Goal: Task Accomplishment & Management: Manage account settings

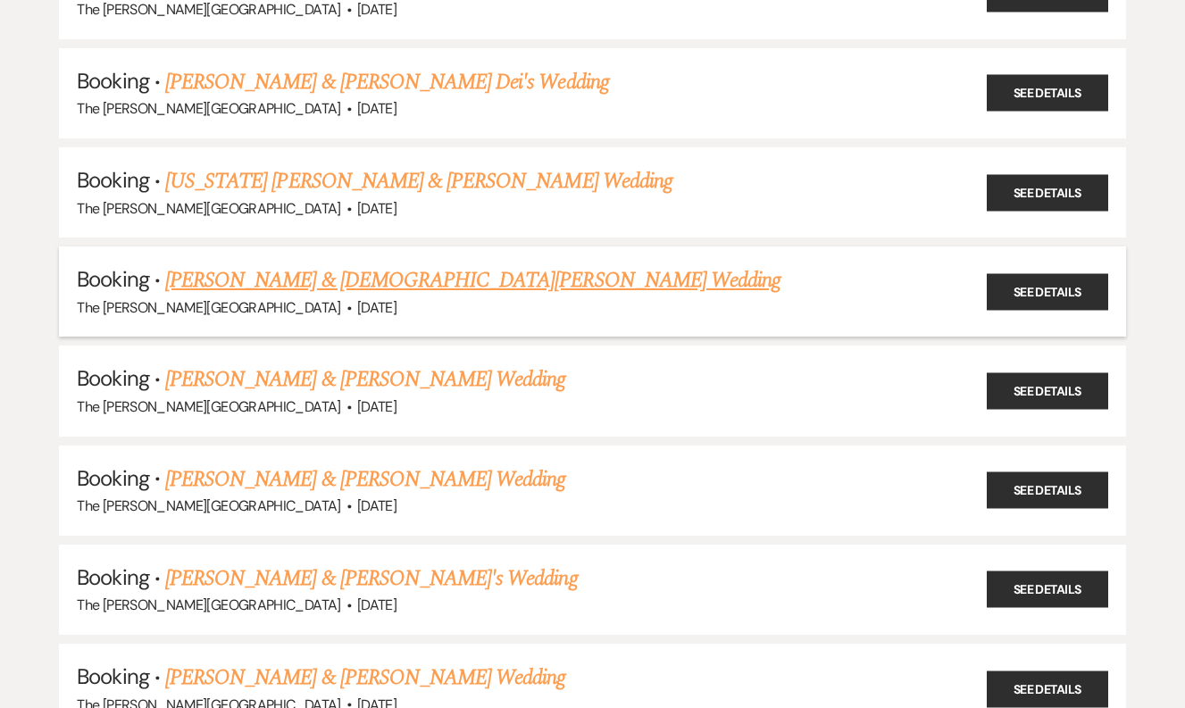
scroll to position [283, 0]
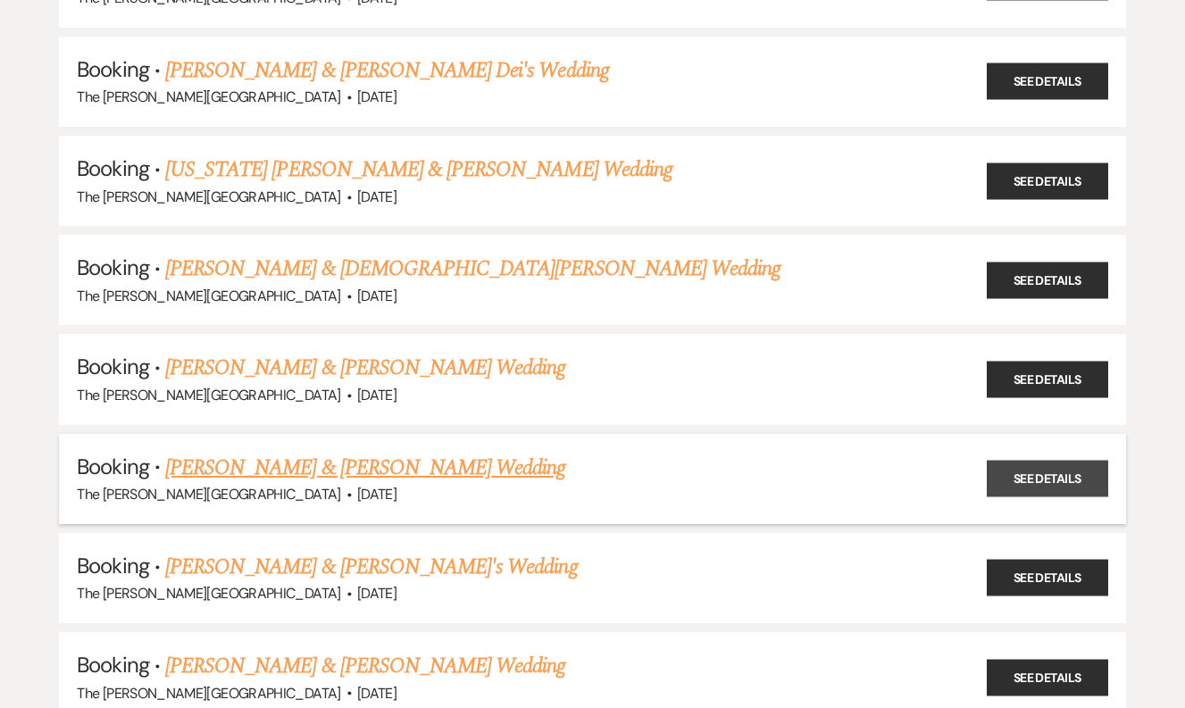
click at [1045, 473] on link "See Details" at bounding box center [1047, 479] width 121 height 37
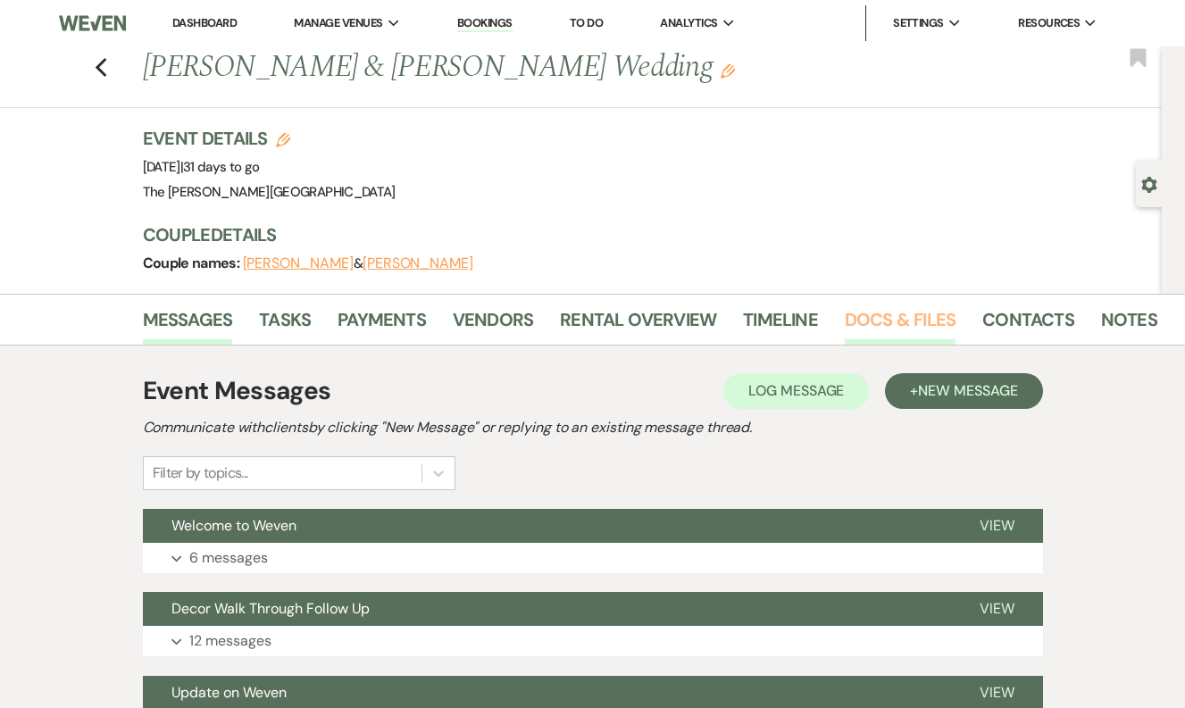
click at [888, 328] on link "Docs & Files" at bounding box center [900, 324] width 111 height 39
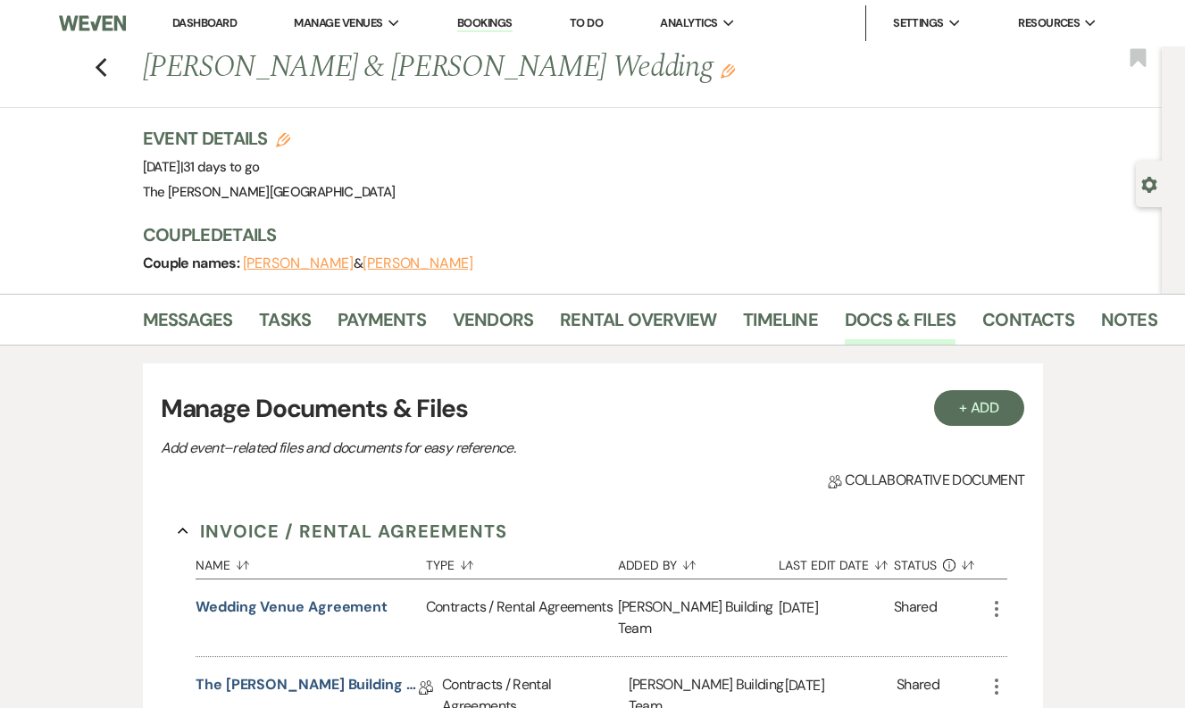
click at [472, 29] on link "Bookings" at bounding box center [484, 23] width 55 height 17
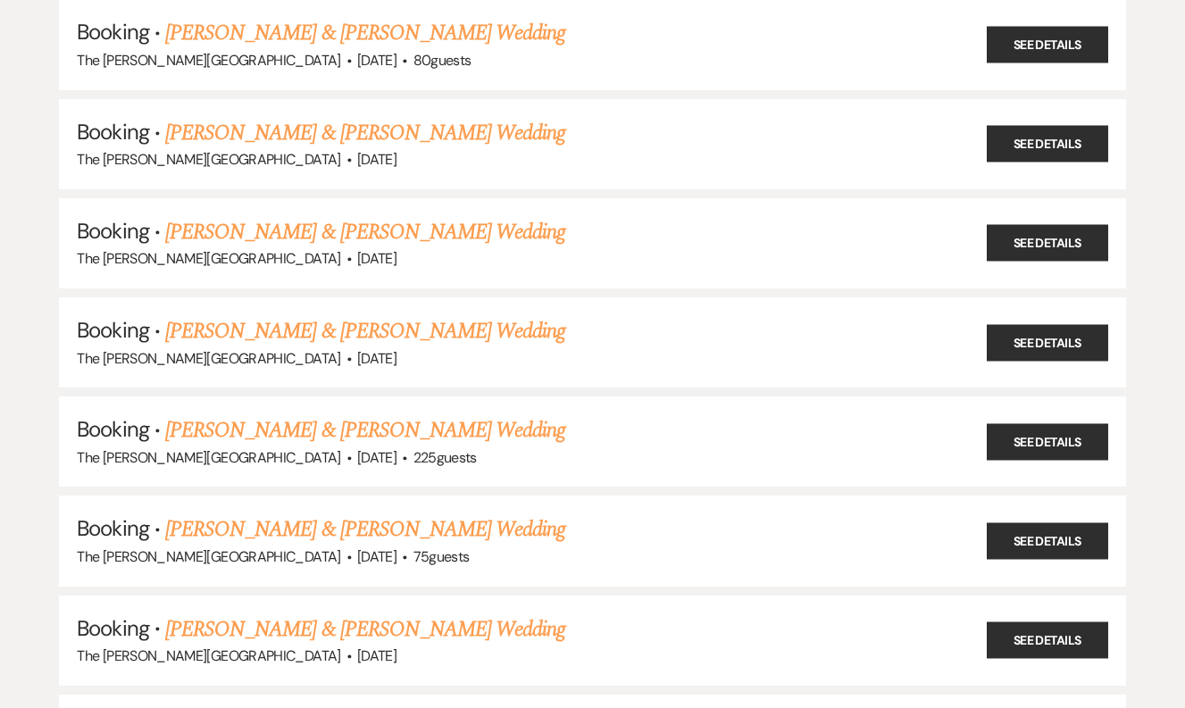
scroll to position [1703, 0]
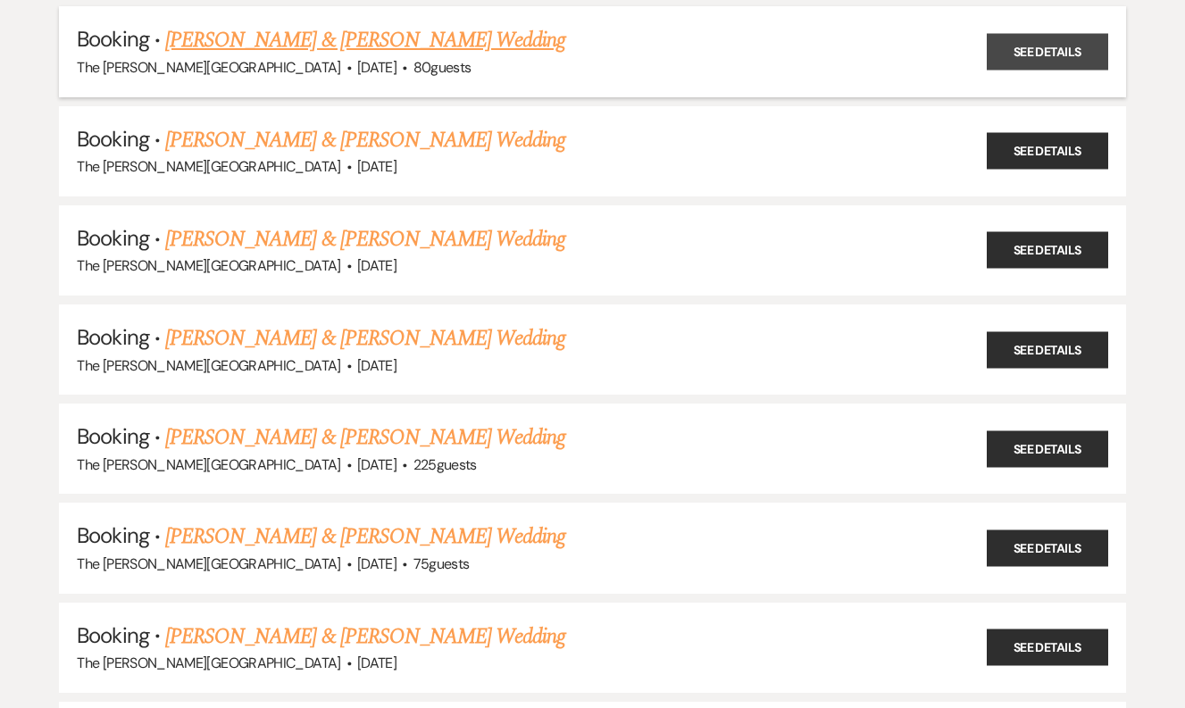
click at [1037, 49] on link "See Details" at bounding box center [1047, 52] width 121 height 37
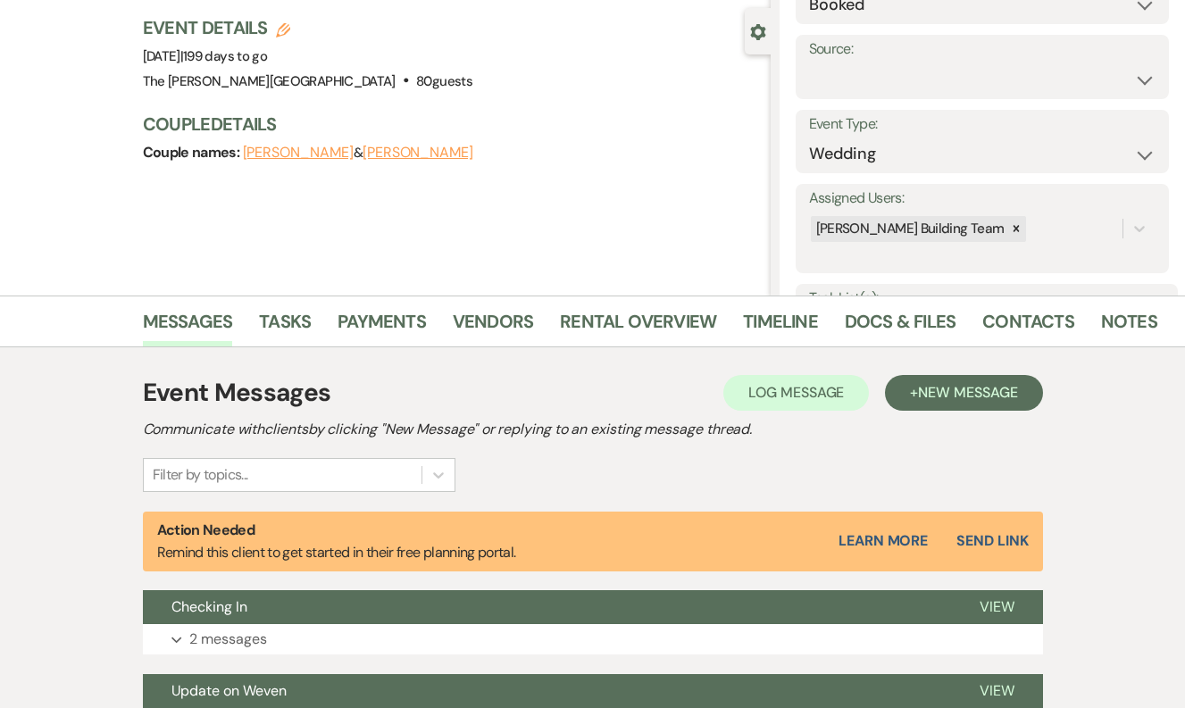
scroll to position [193, 0]
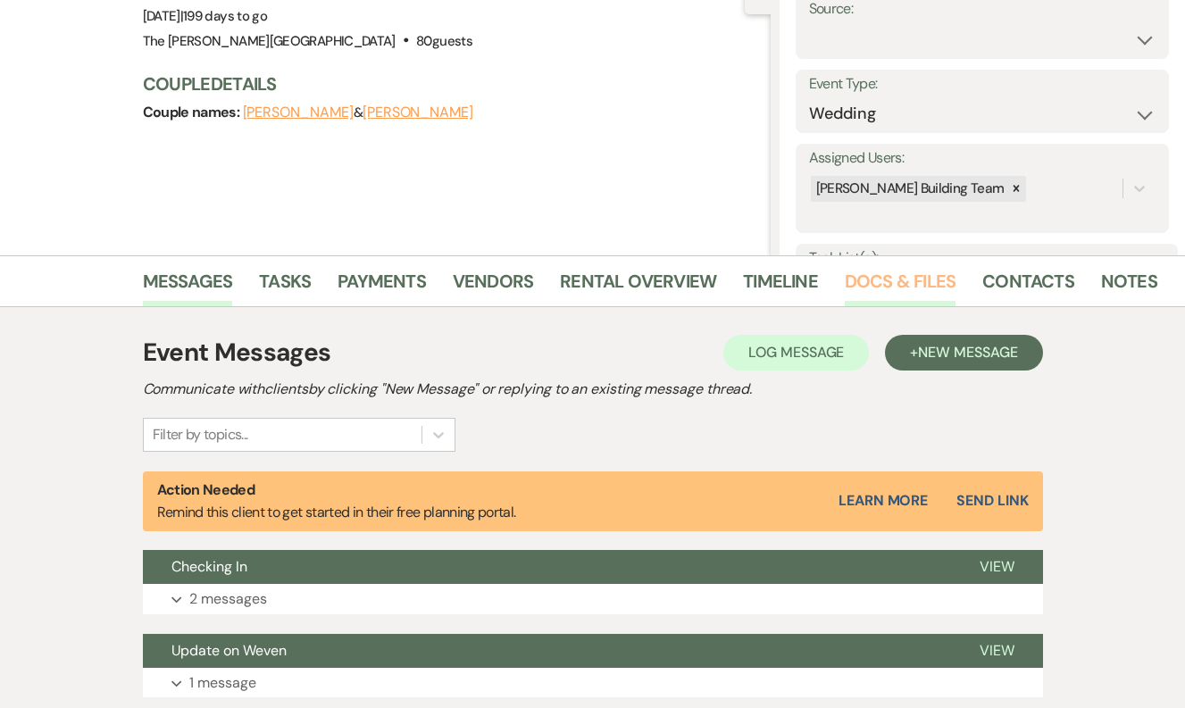
click at [894, 281] on link "Docs & Files" at bounding box center [900, 286] width 111 height 39
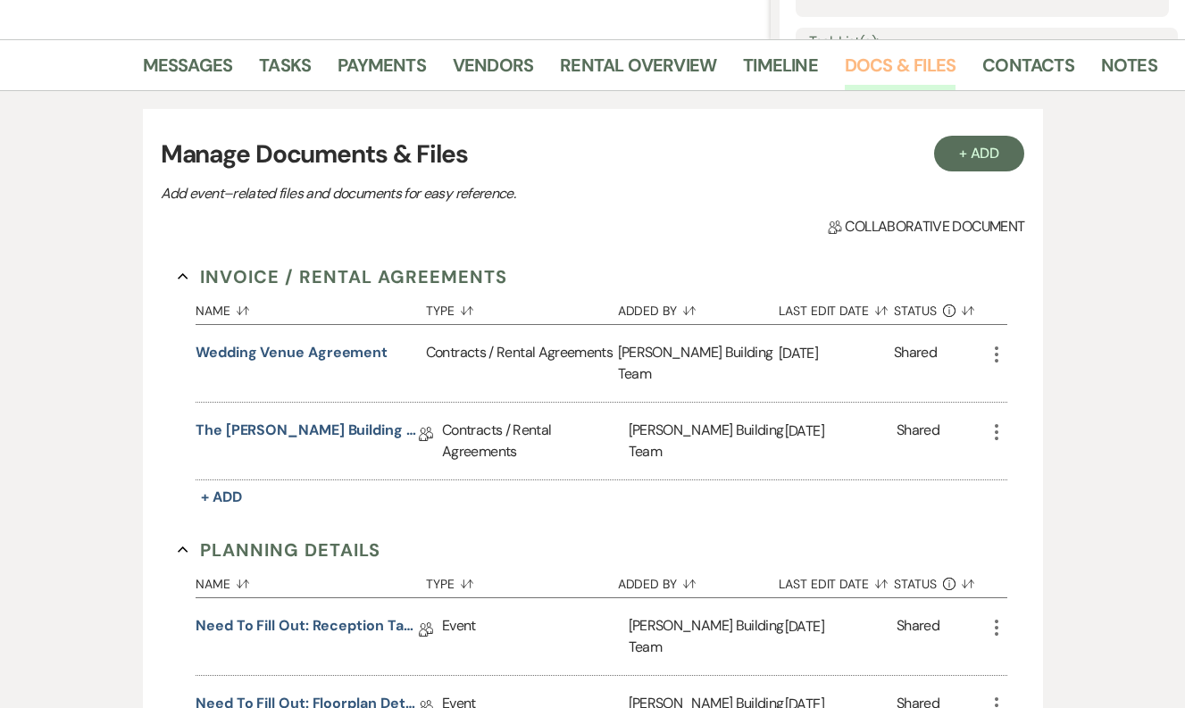
scroll to position [427, 0]
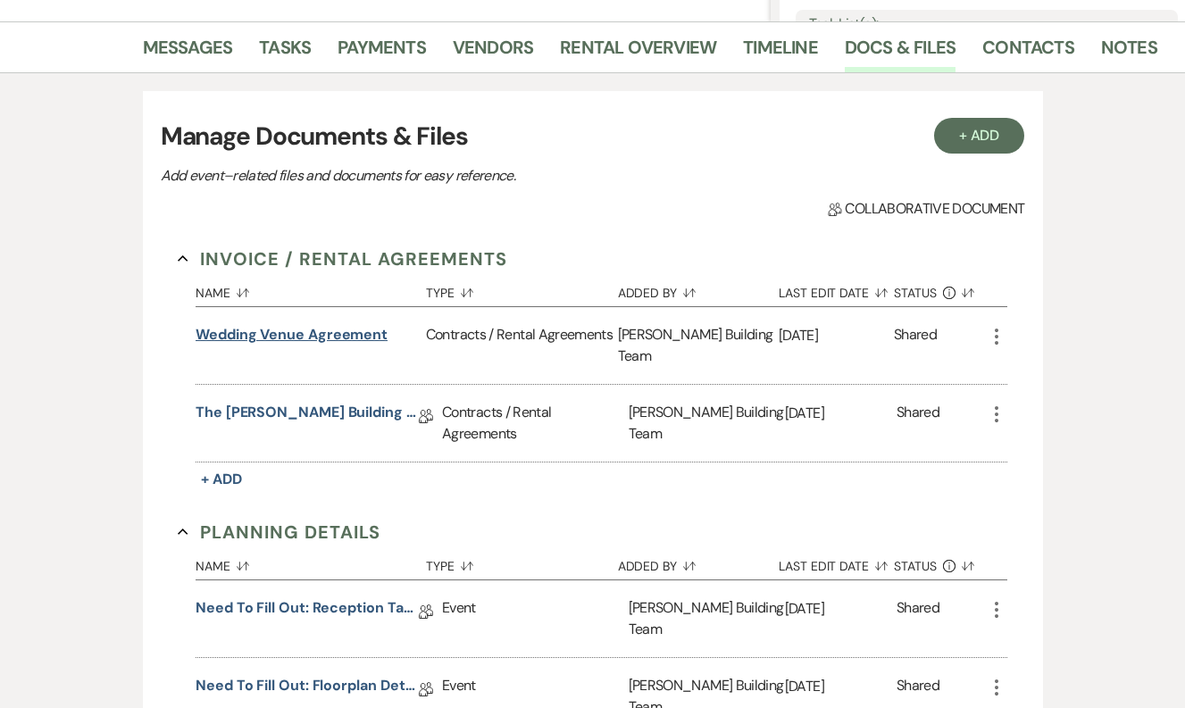
click at [324, 334] on button "Wedding Venue Agreement" at bounding box center [292, 334] width 192 height 21
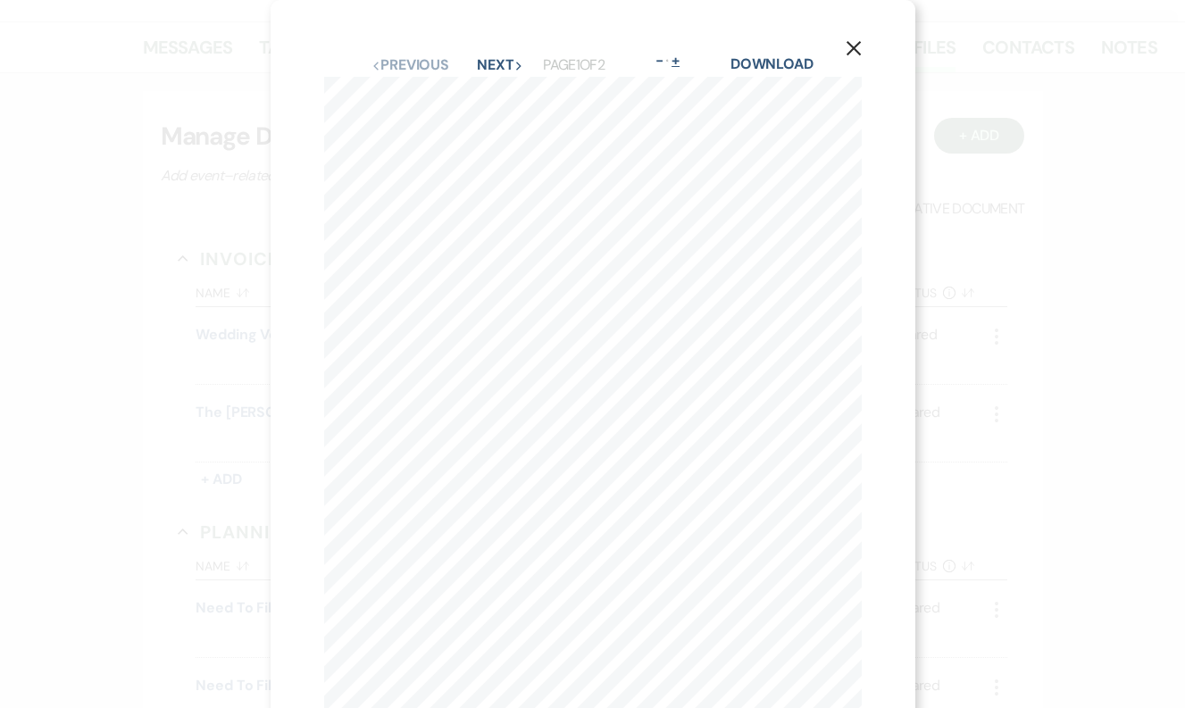
click at [682, 58] on button "+" at bounding box center [676, 61] width 14 height 14
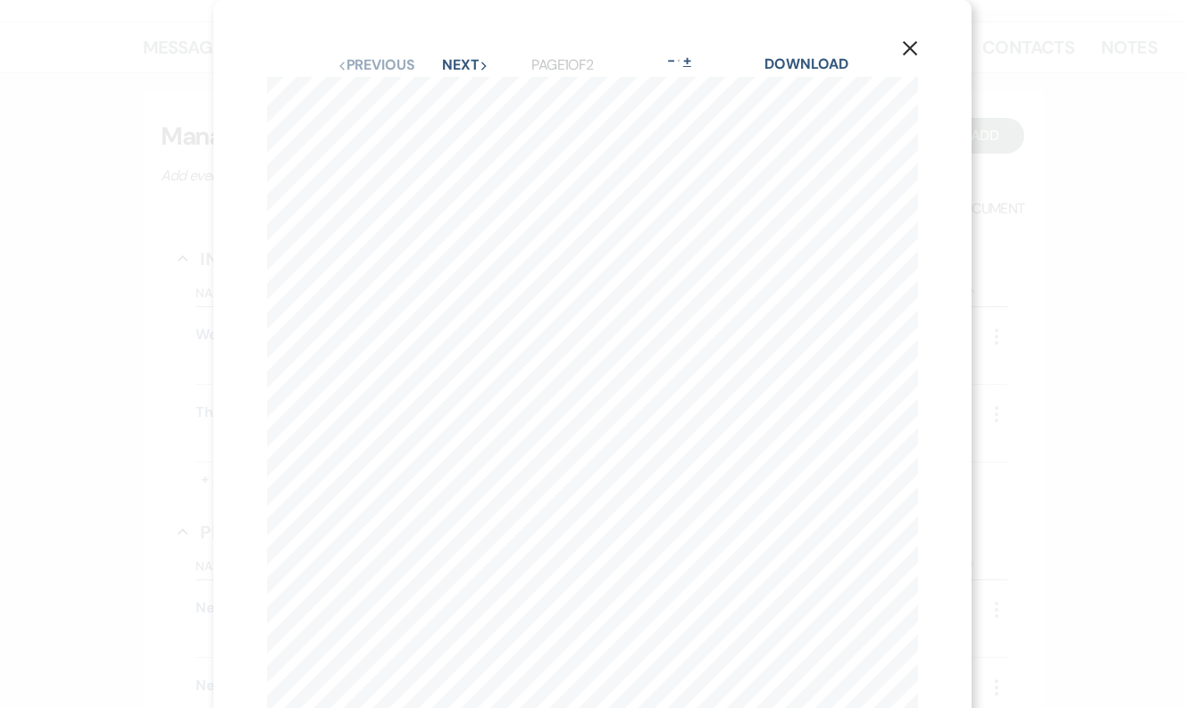
click at [695, 62] on button "+" at bounding box center [688, 61] width 14 height 14
click at [676, 63] on button "-" at bounding box center [671, 61] width 14 height 14
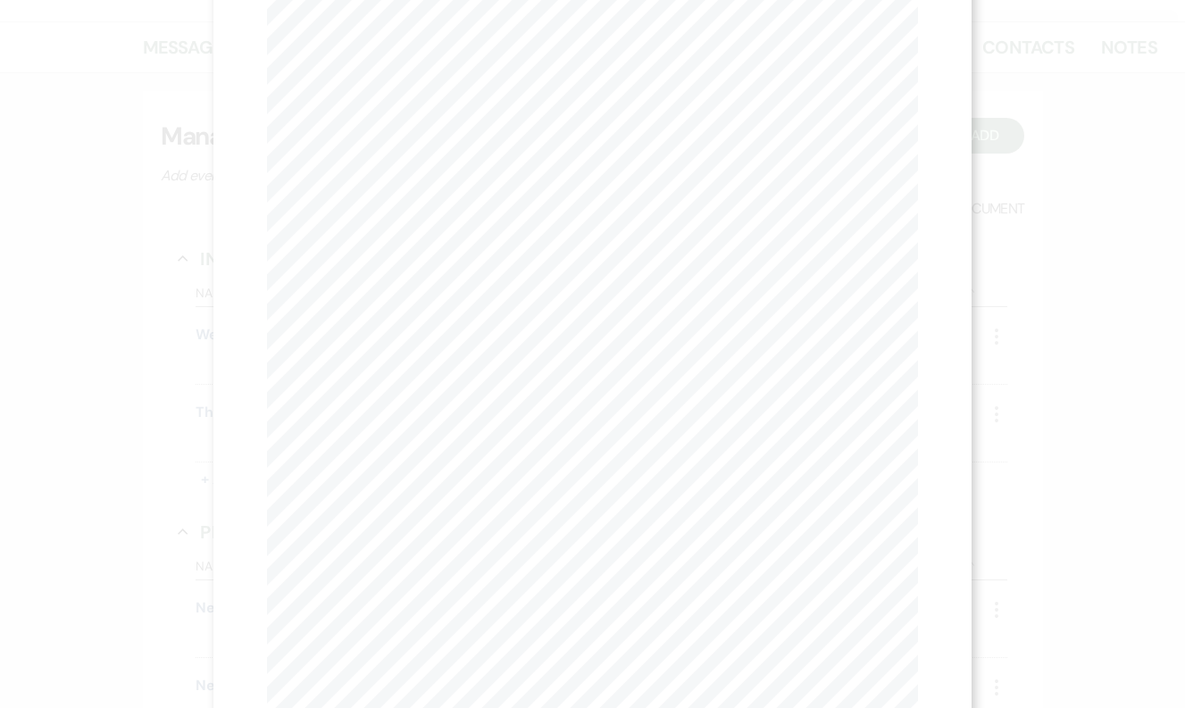
scroll to position [110, 0]
click at [135, 138] on div "X Previous Previous Next Next Page 1 of 2 - Zoom + Download 111 Division Ave S.…" at bounding box center [592, 354] width 1185 height 708
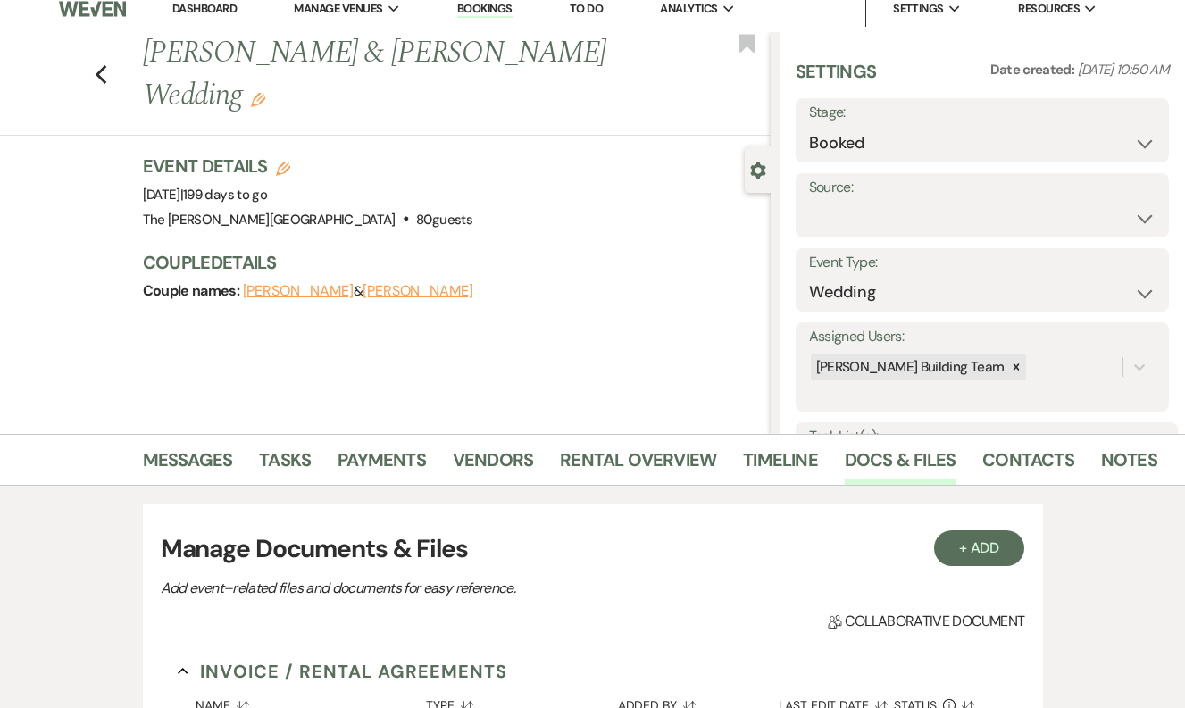
scroll to position [0, 0]
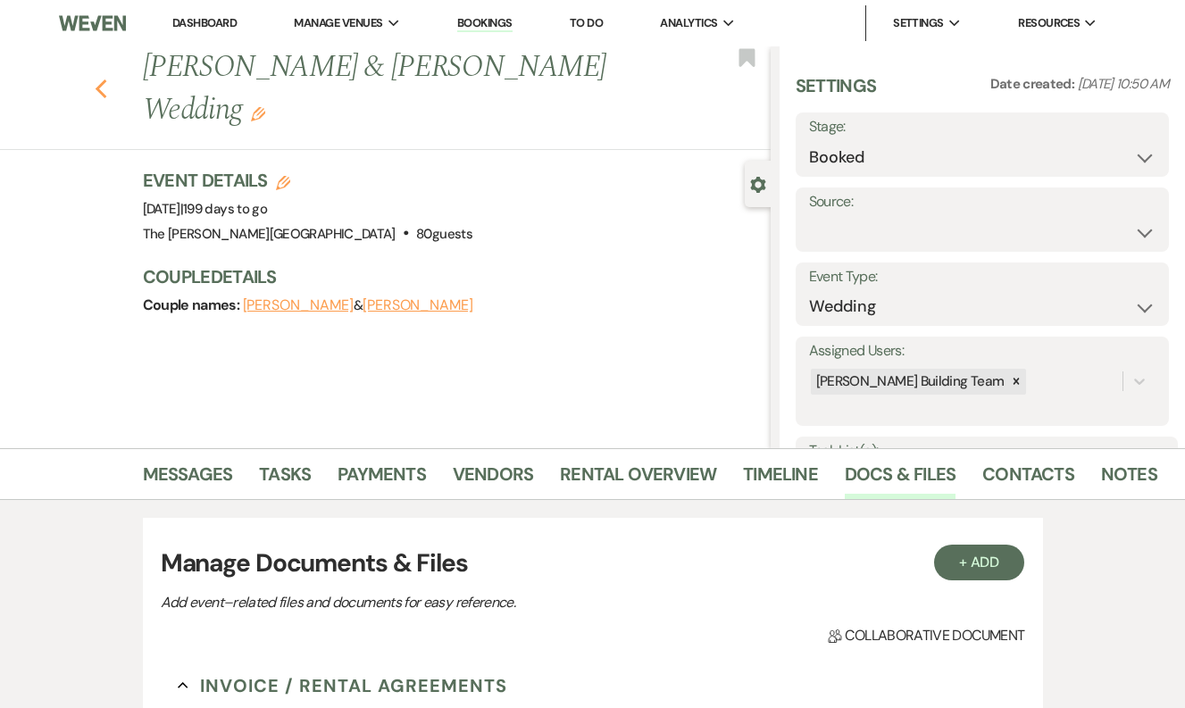
click at [101, 89] on icon "Previous" at bounding box center [101, 89] width 13 height 21
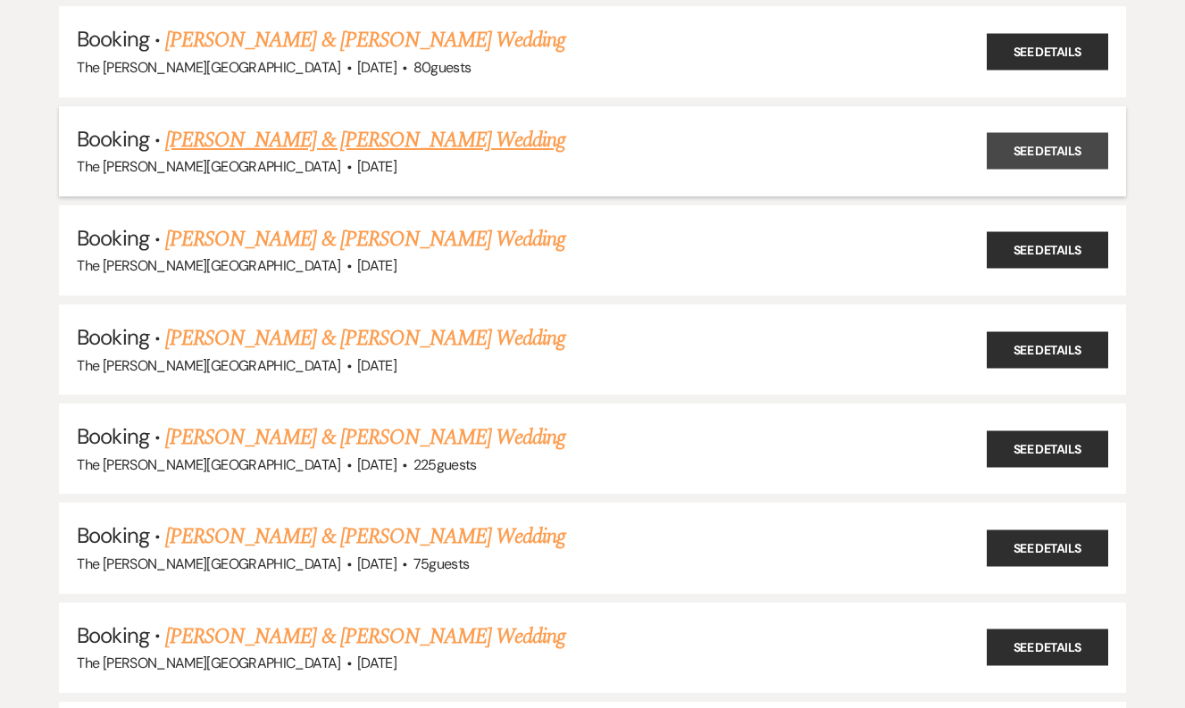
click at [1055, 133] on link "See Details" at bounding box center [1047, 151] width 121 height 37
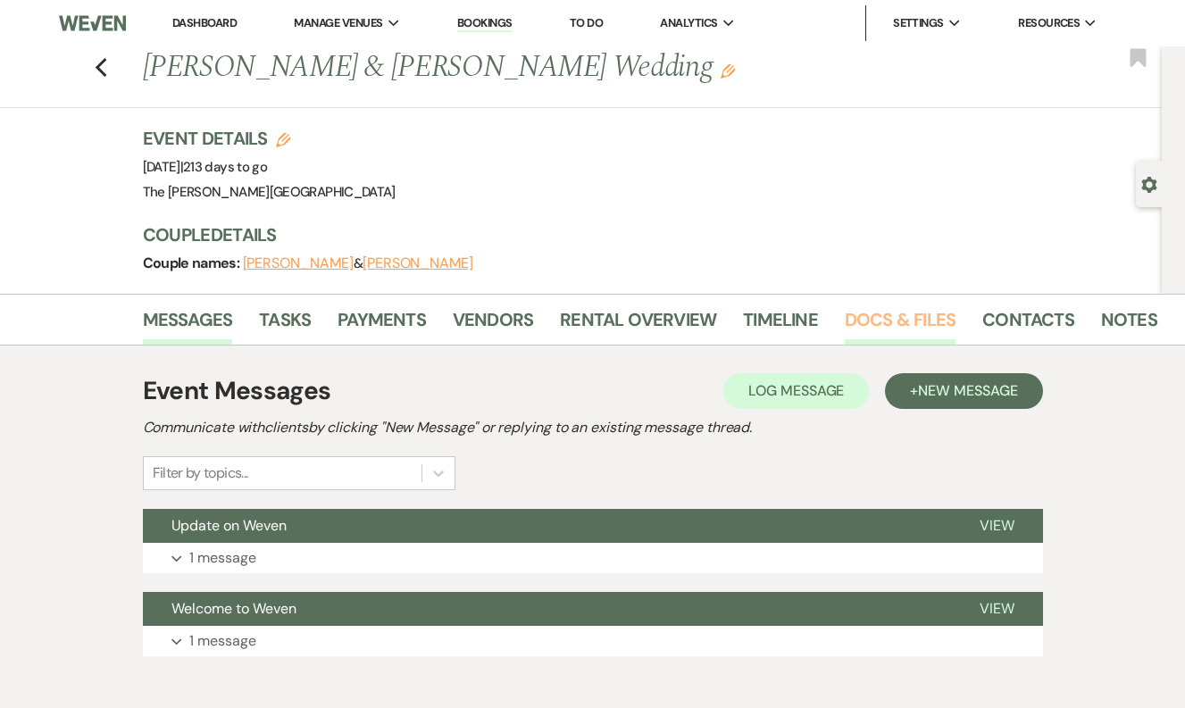
click at [867, 317] on link "Docs & Files" at bounding box center [900, 324] width 111 height 39
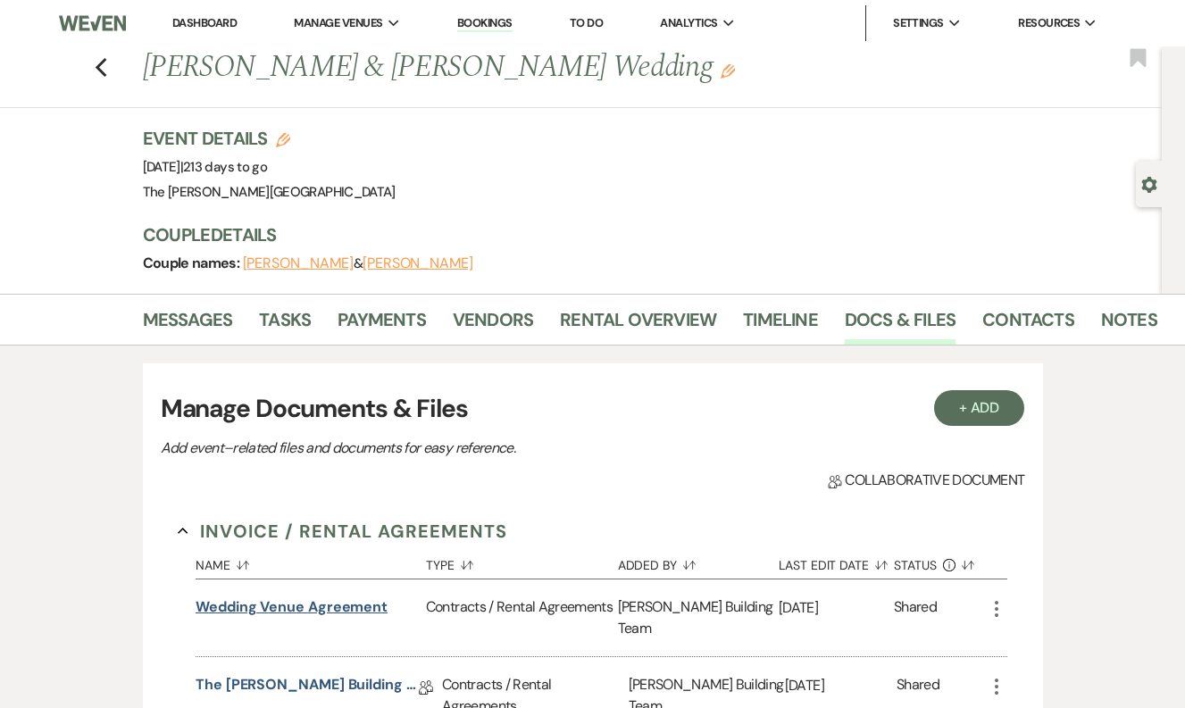
click at [300, 611] on button "Wedding Venue Agreement" at bounding box center [292, 607] width 192 height 21
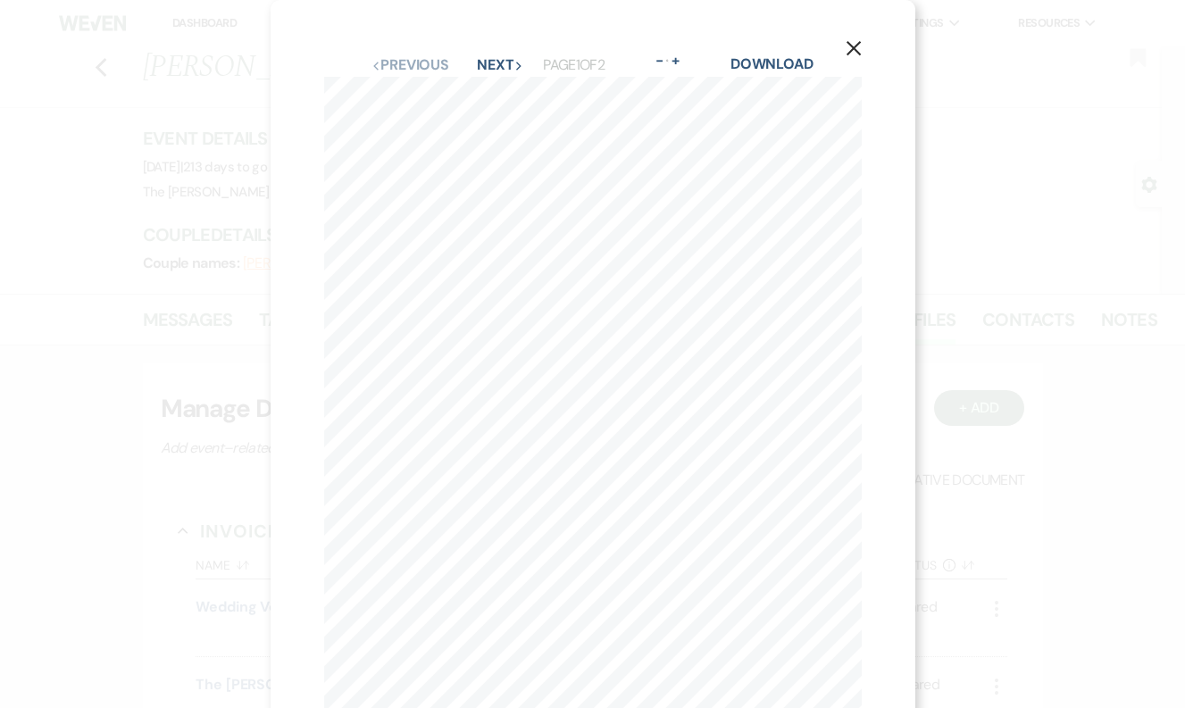
click at [182, 72] on div "X Previous Previous Next Next Page 1 of 2 - Zoom + Download 111 Division Ave S.…" at bounding box center [592, 354] width 1185 height 708
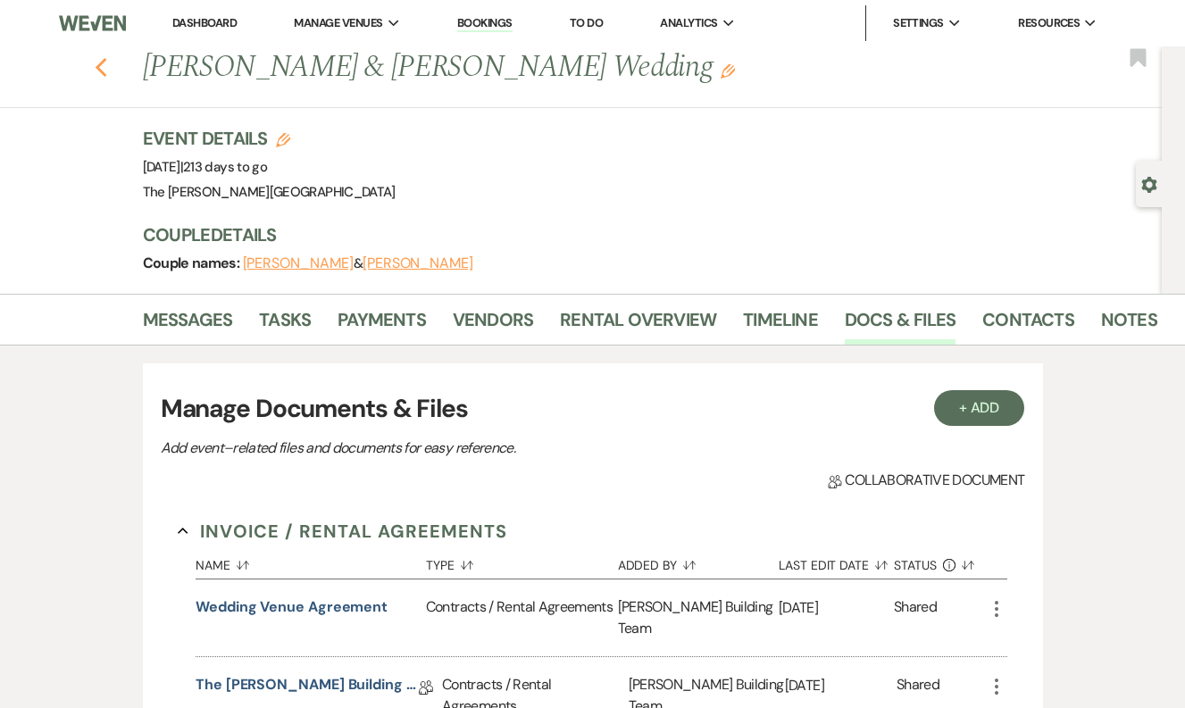
click at [99, 70] on use "button" at bounding box center [101, 68] width 12 height 20
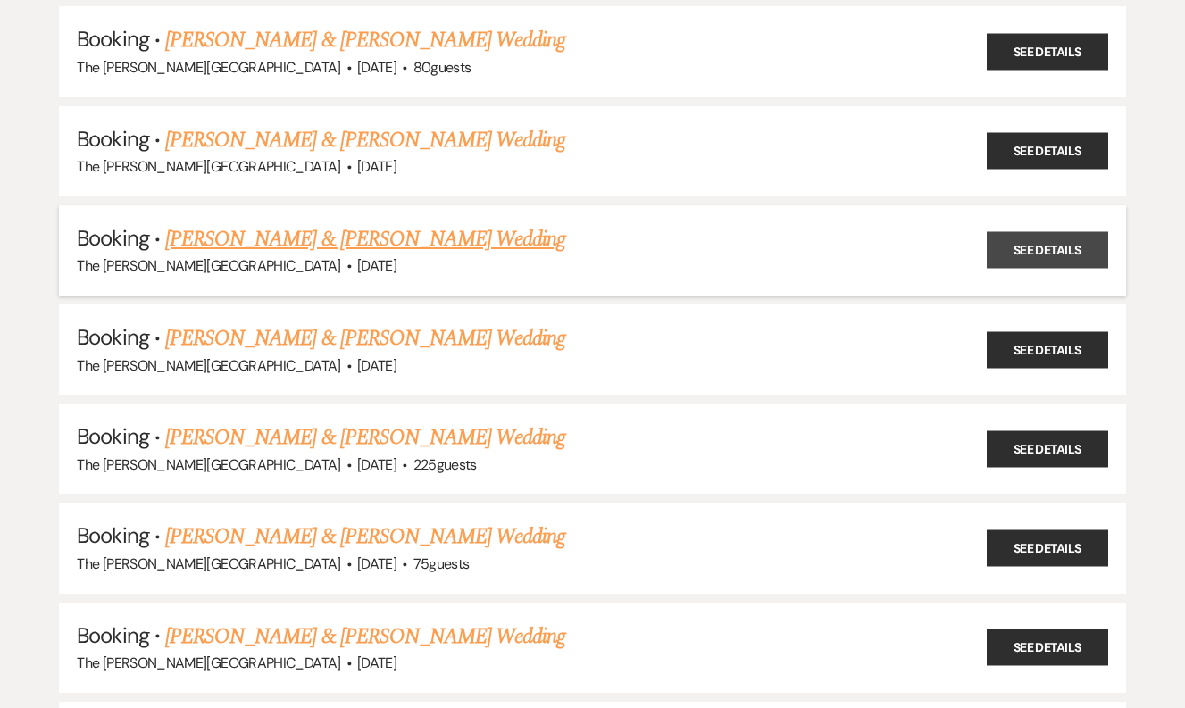
click at [1046, 232] on link "See Details" at bounding box center [1047, 250] width 121 height 37
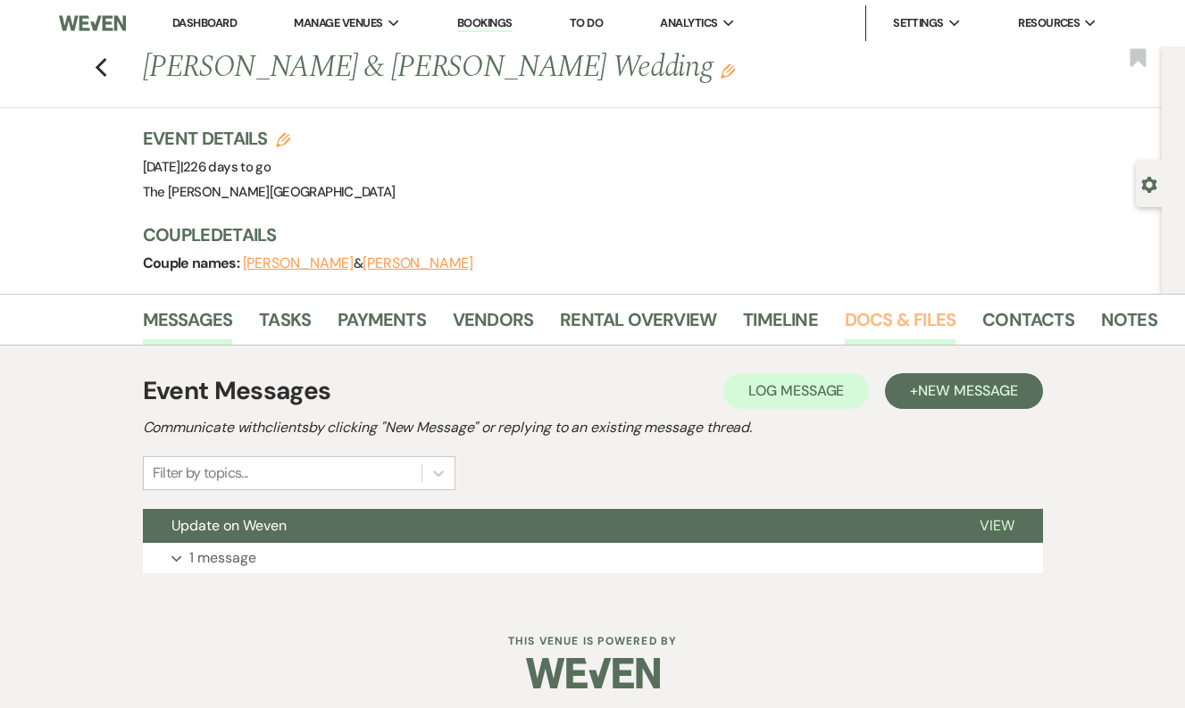
click at [899, 313] on link "Docs & Files" at bounding box center [900, 324] width 111 height 39
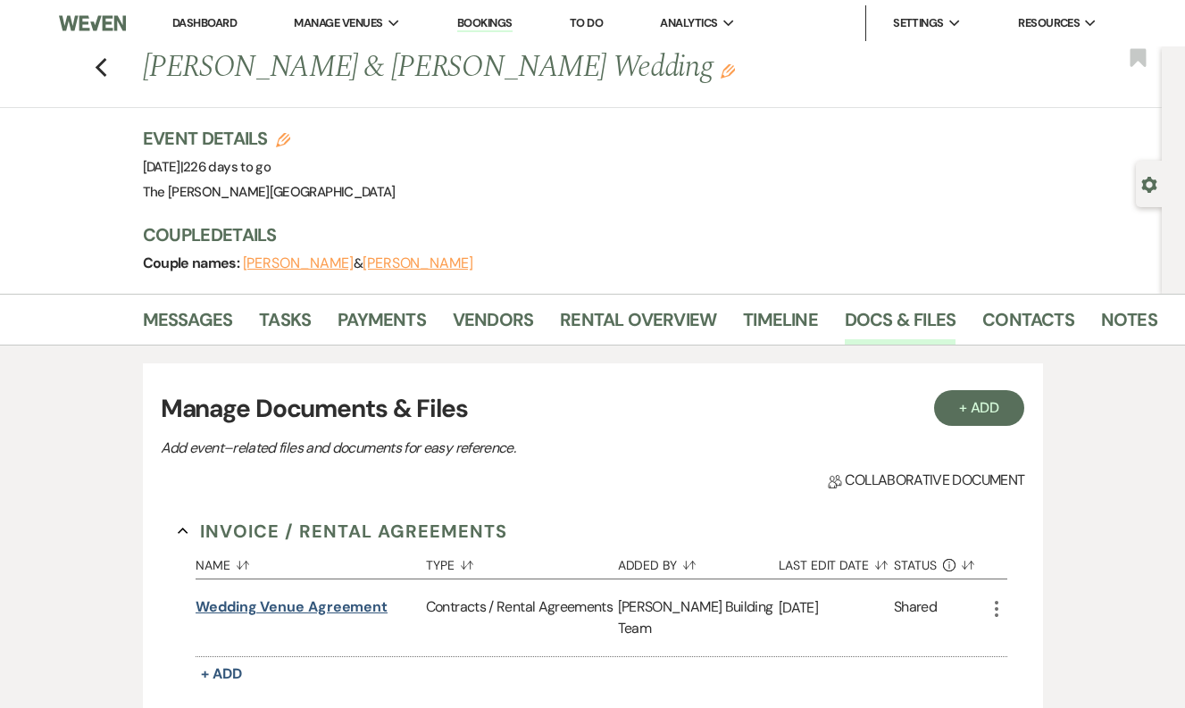
click at [309, 608] on button "Wedding Venue Agreement" at bounding box center [292, 607] width 192 height 21
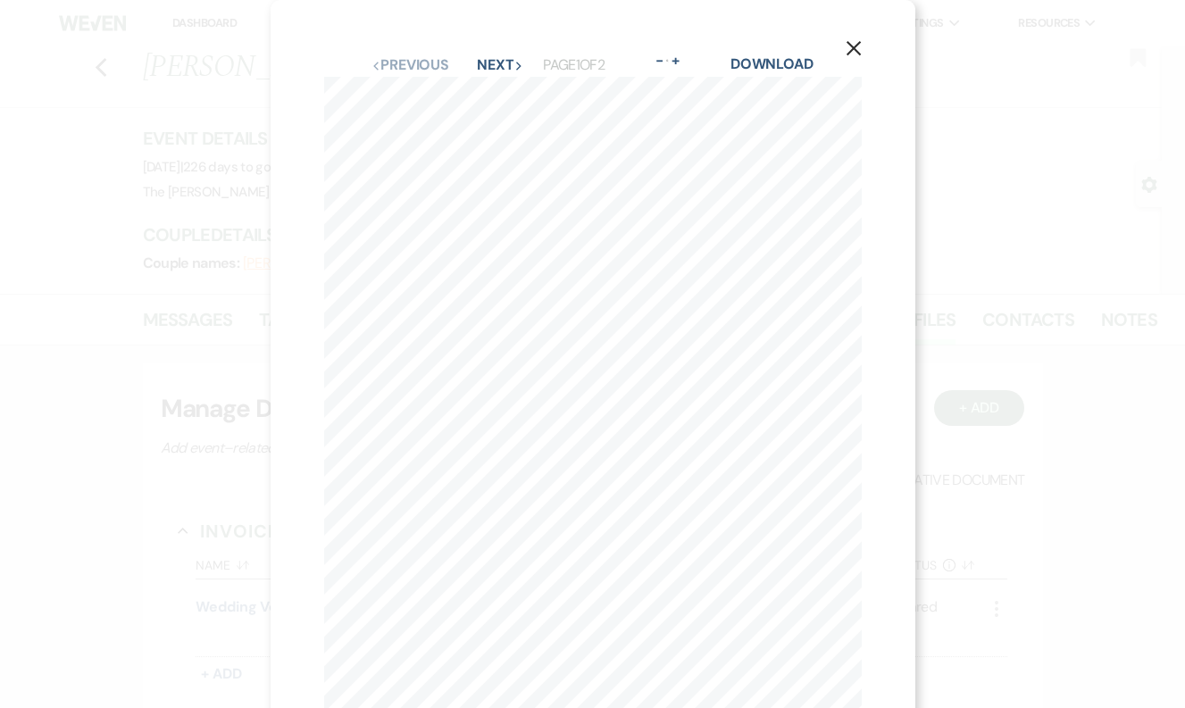
click at [856, 40] on icon "X" at bounding box center [854, 48] width 16 height 16
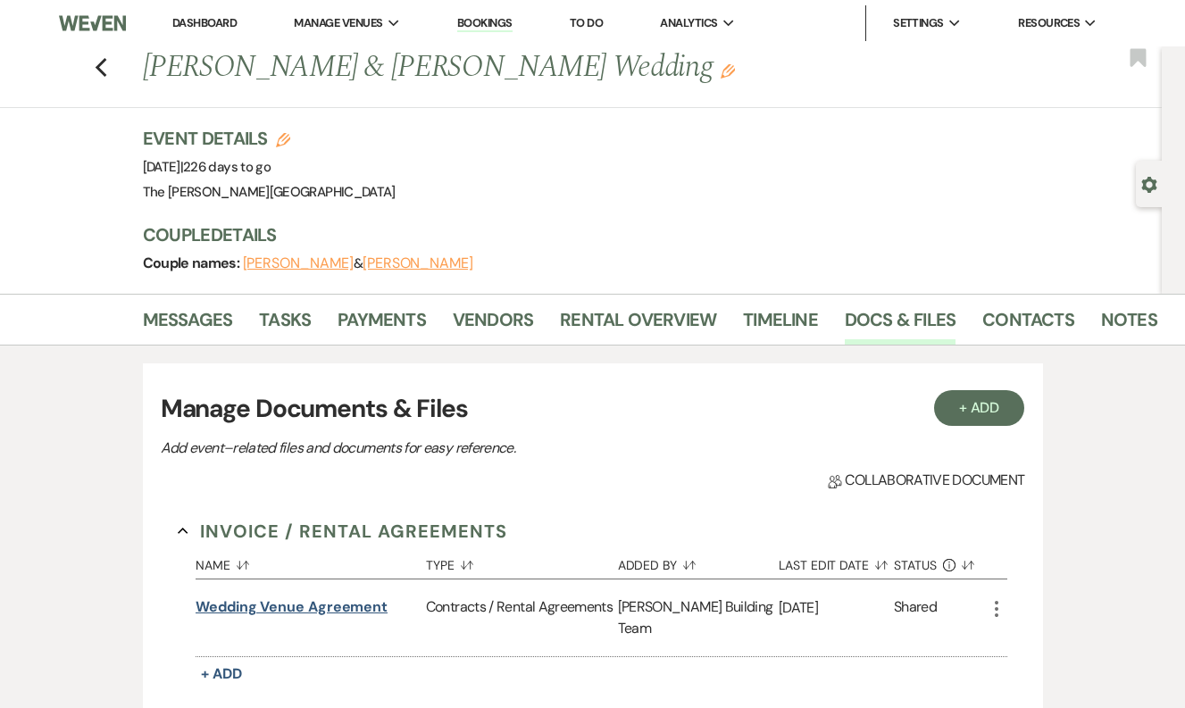
click at [289, 603] on button "Wedding Venue Agreement" at bounding box center [292, 607] width 192 height 21
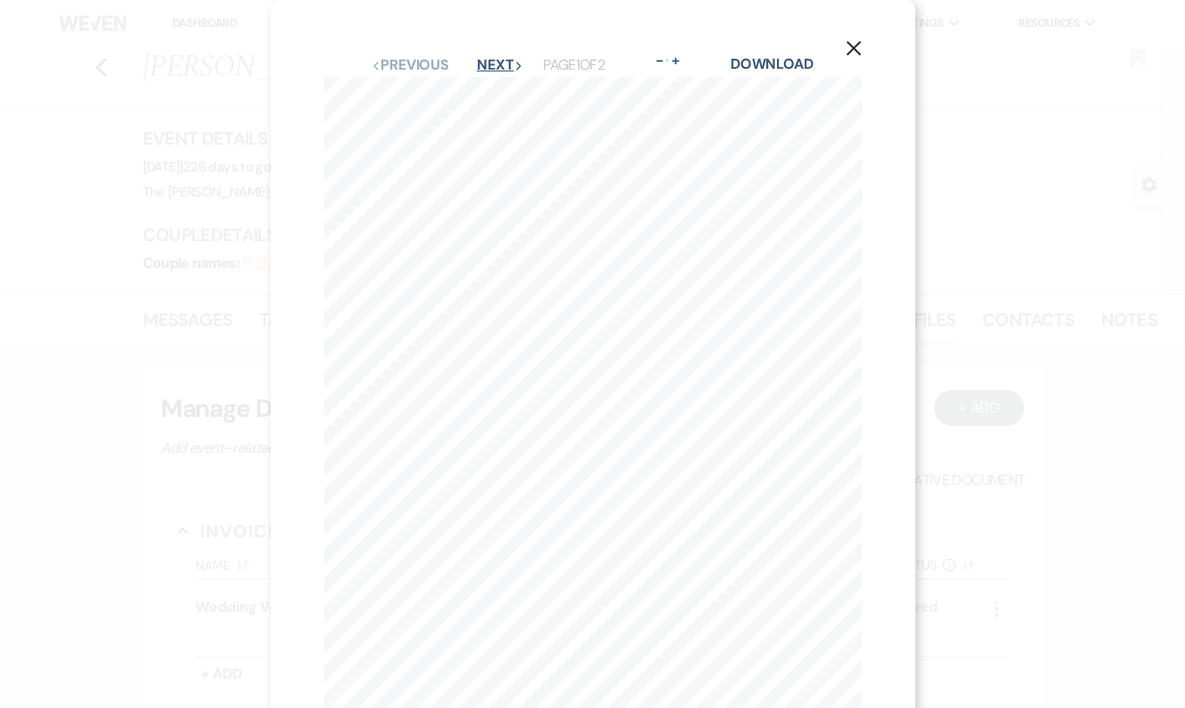
click at [517, 63] on button "Next Next" at bounding box center [500, 65] width 46 height 14
click at [420, 67] on button "Previous Previous" at bounding box center [410, 65] width 78 height 14
click at [280, 182] on div "X Previous Previous Next Next Page 1 of 2 - Zoom + Download 111 Division Ave S.…" at bounding box center [593, 413] width 645 height 827
click at [140, 65] on div "X Previous Previous Next Next Page 1 of 2 - Zoom + Download 111 Division Ave S.…" at bounding box center [592, 354] width 1185 height 708
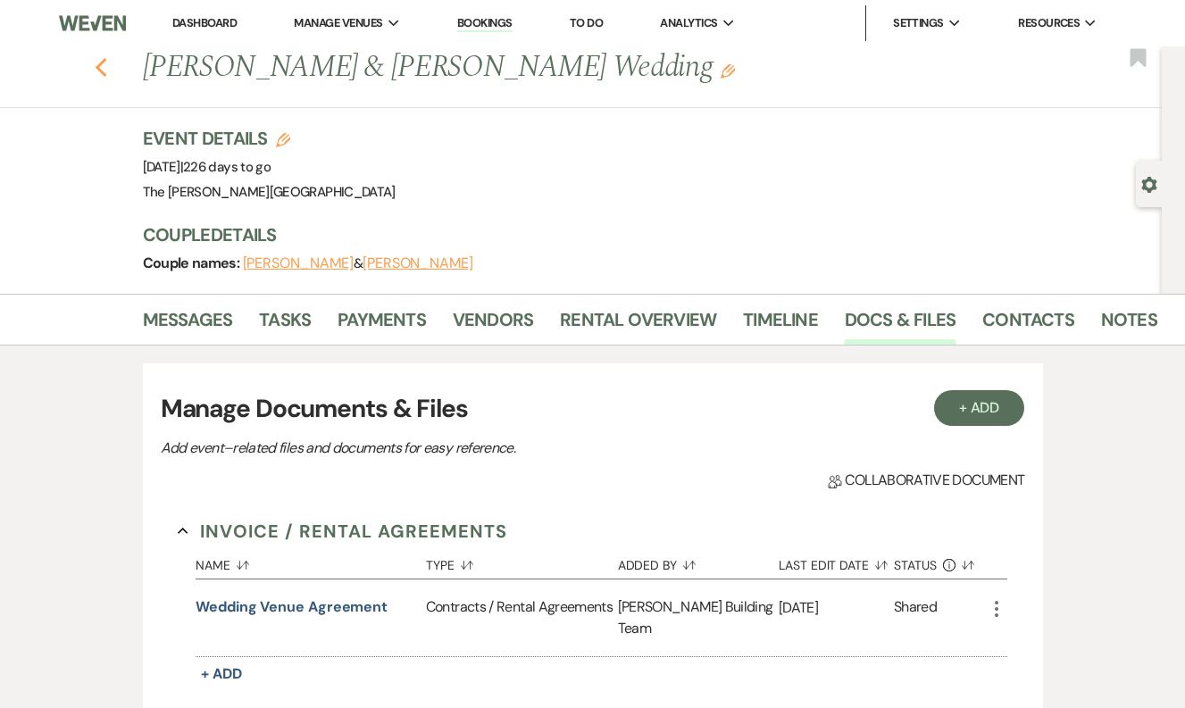
click at [97, 67] on use "button" at bounding box center [101, 68] width 12 height 20
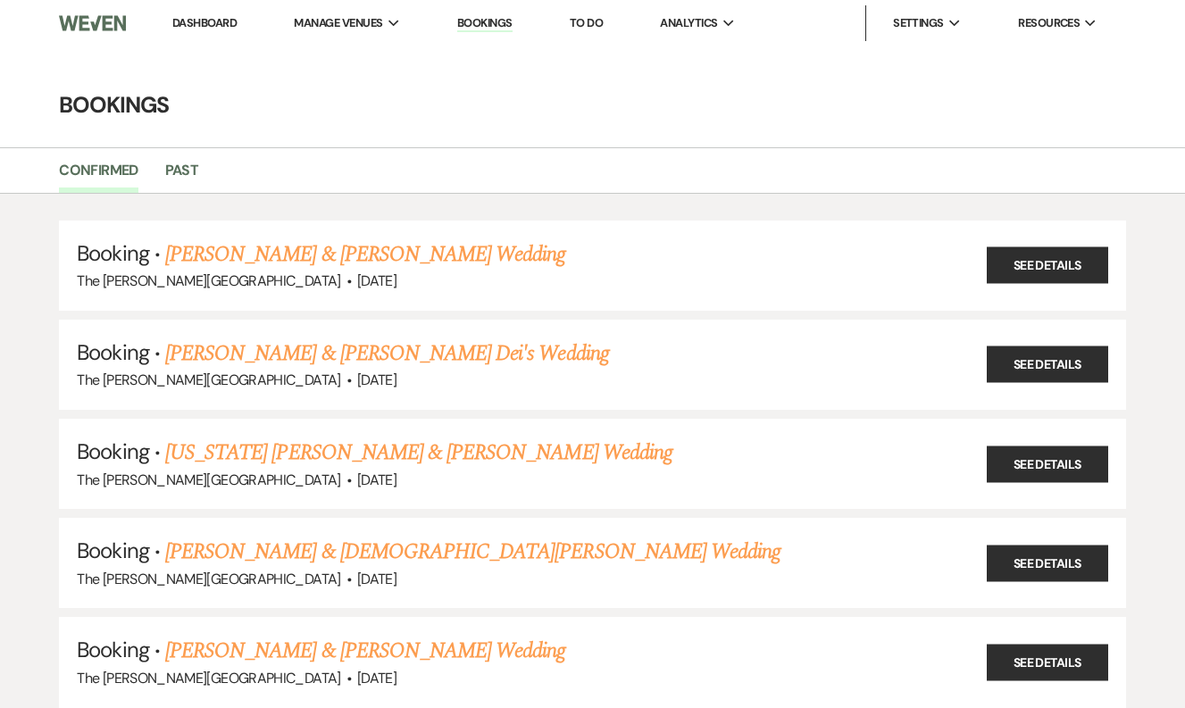
scroll to position [1703, 0]
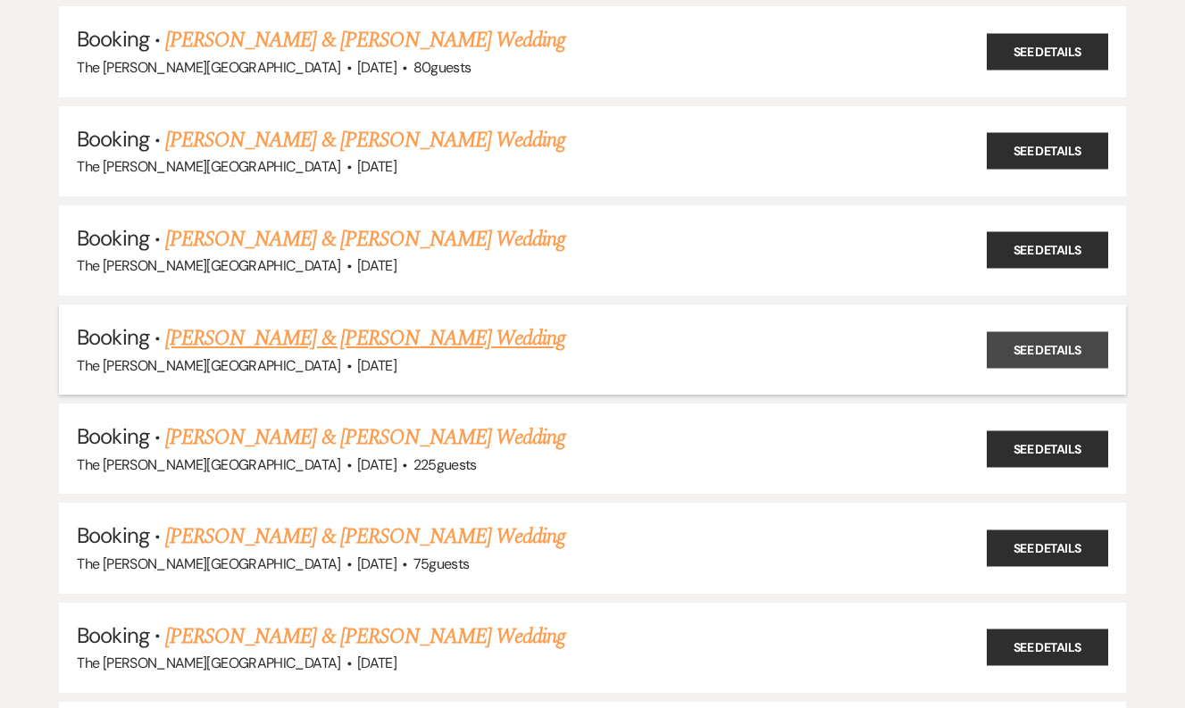
click at [1023, 335] on link "See Details" at bounding box center [1047, 349] width 121 height 37
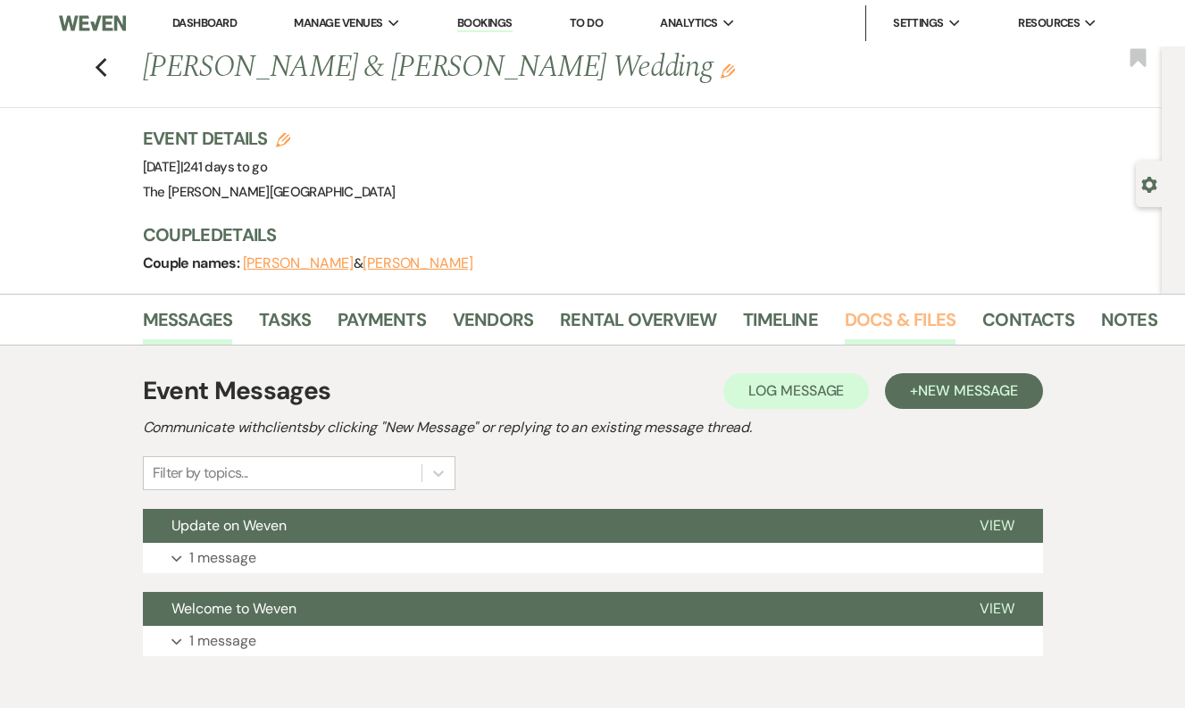
click at [864, 323] on link "Docs & Files" at bounding box center [900, 324] width 111 height 39
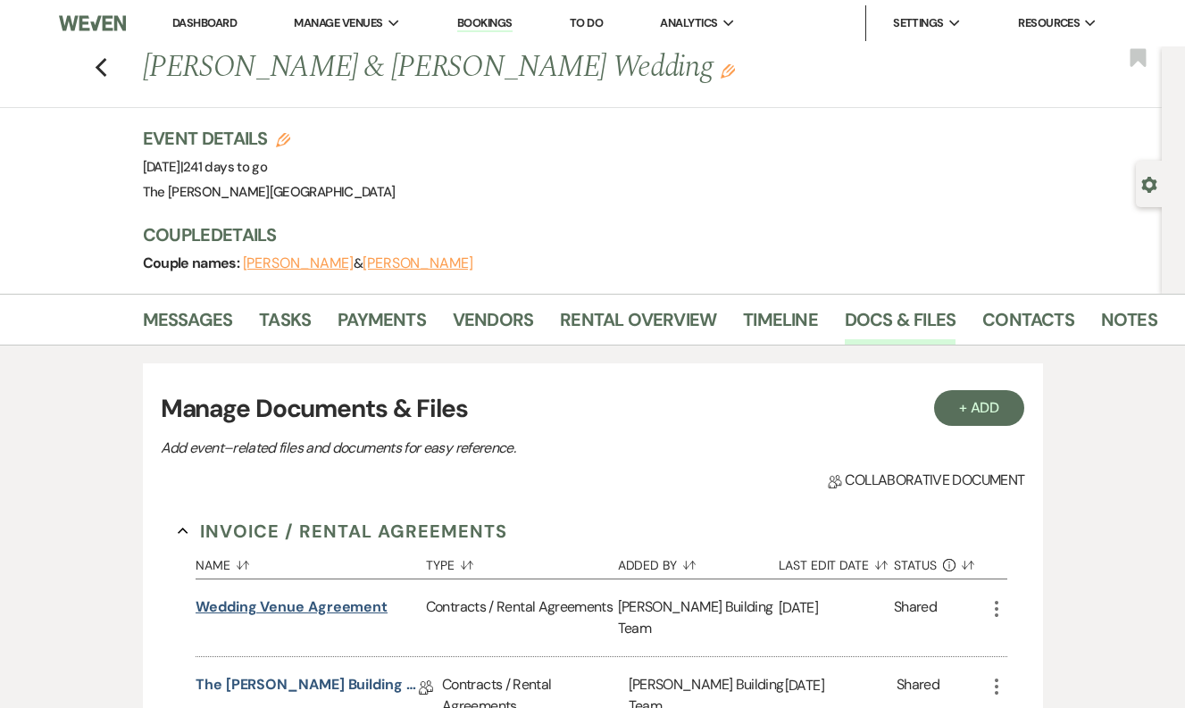
click at [339, 607] on button "Wedding Venue Agreement" at bounding box center [292, 607] width 192 height 21
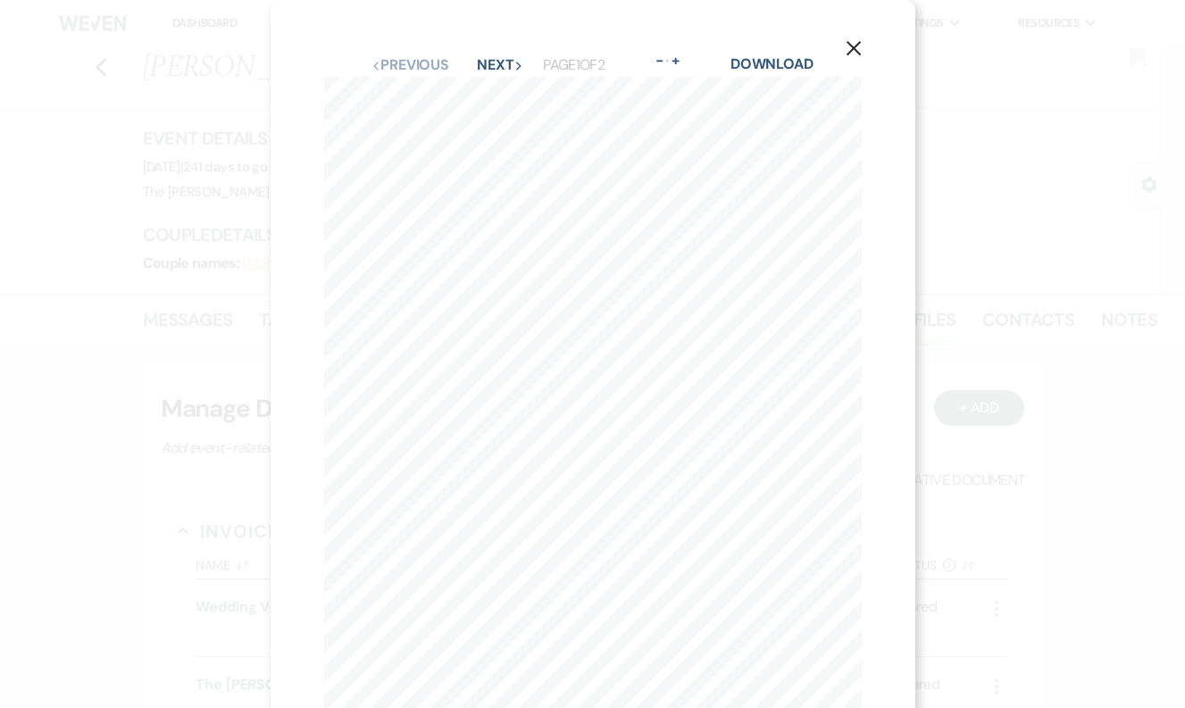
click at [135, 105] on div "X Previous Previous Next Next Page 1 of 2 - Zoom + Download 111 Division Ave S.…" at bounding box center [592, 354] width 1185 height 708
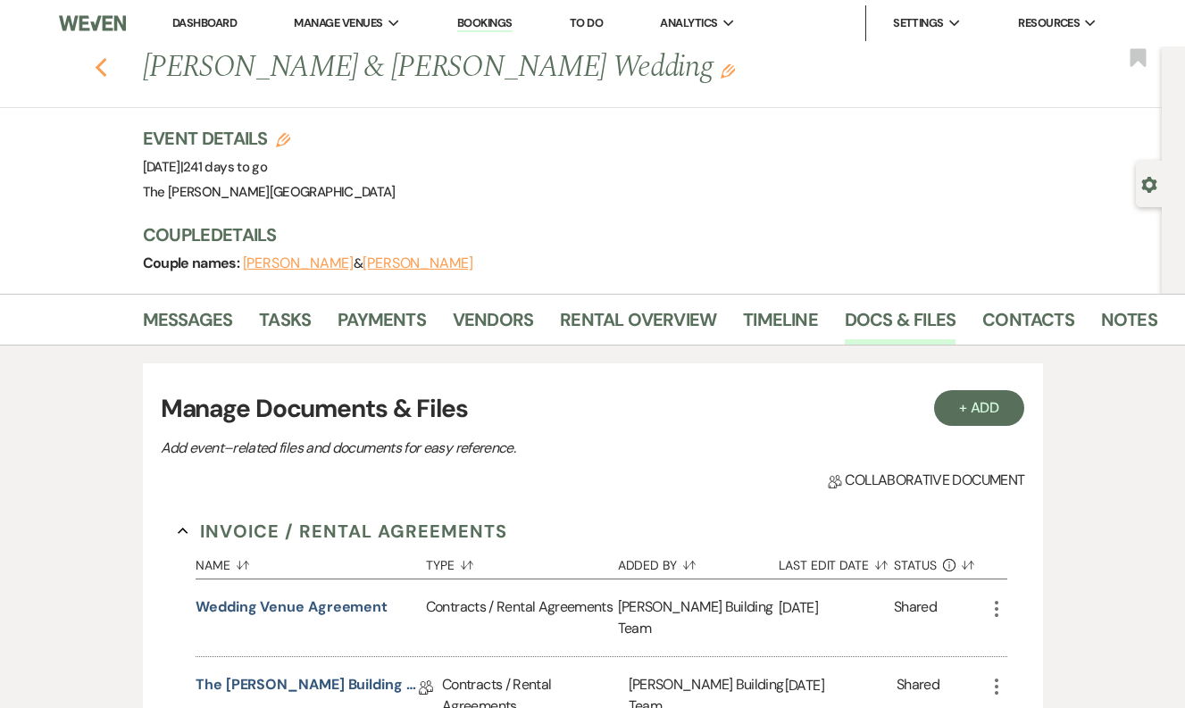
click at [103, 76] on use "button" at bounding box center [101, 68] width 12 height 20
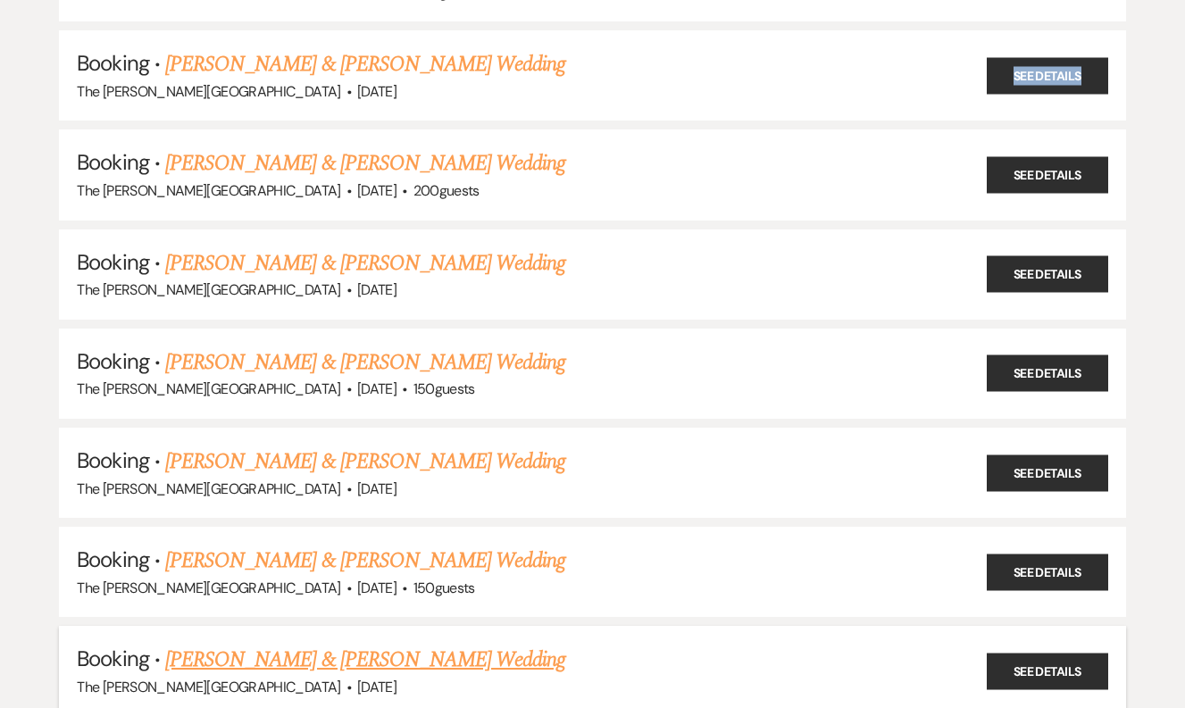
scroll to position [2671, 0]
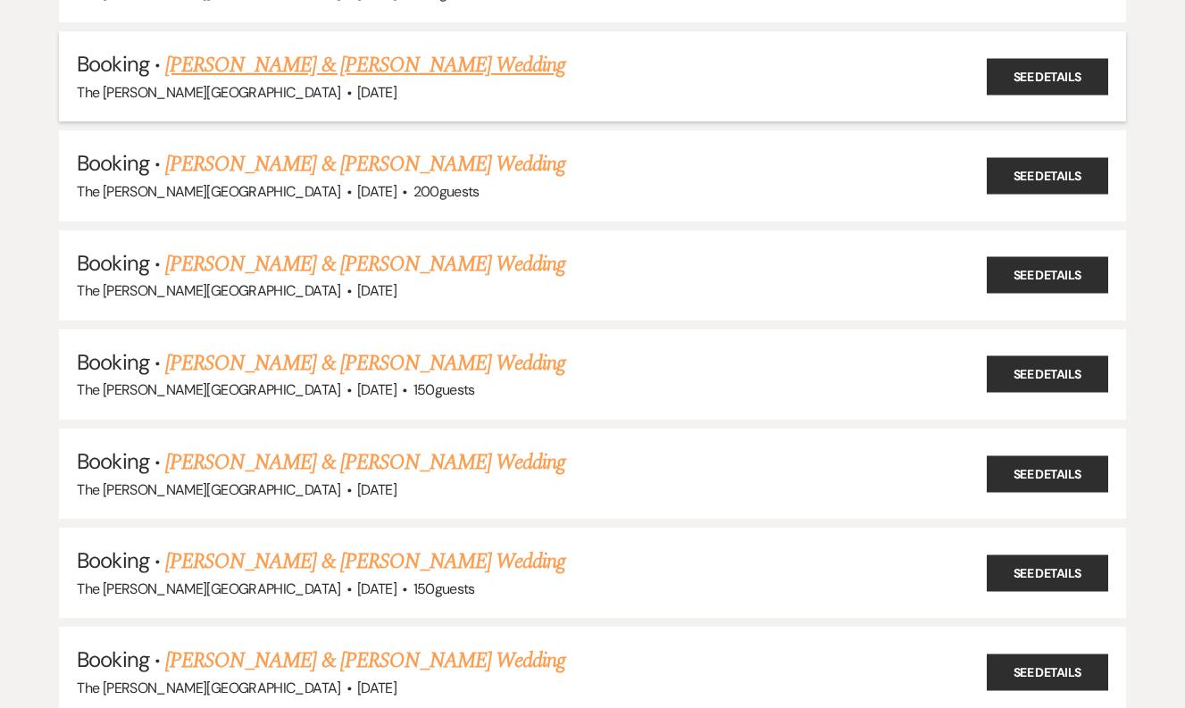
click at [628, 81] on div "The Harris Building · Sep 19, 2026" at bounding box center [592, 92] width 1031 height 23
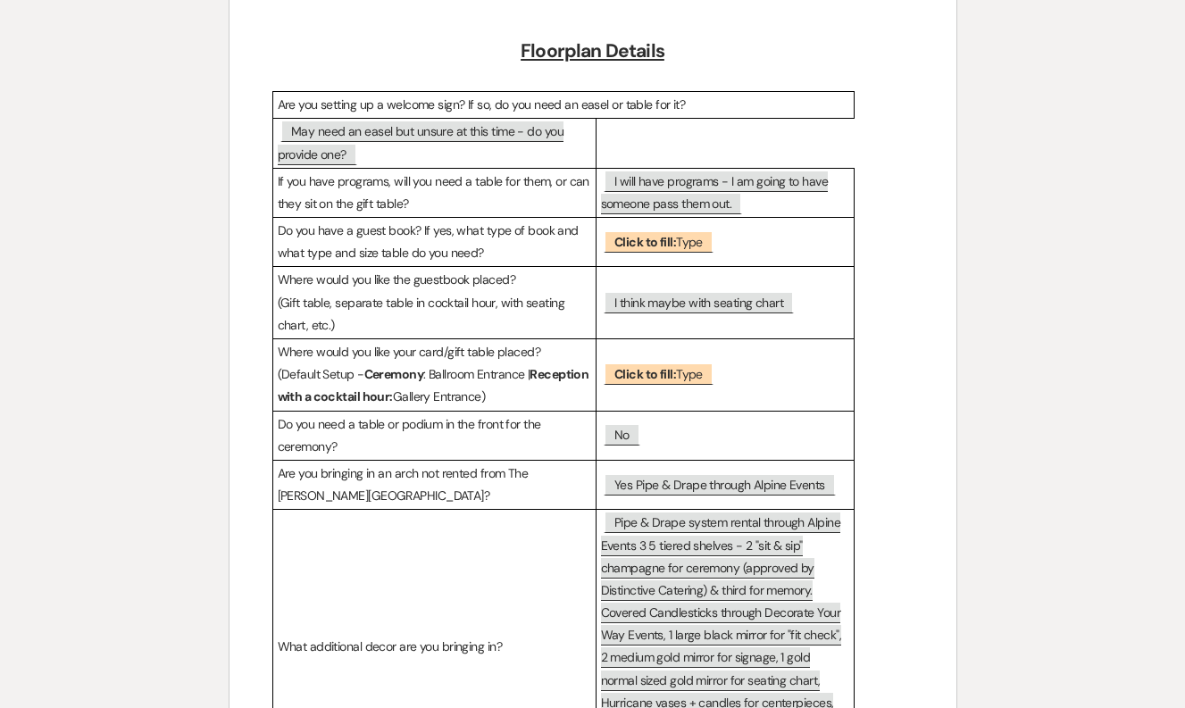
scroll to position [258, 0]
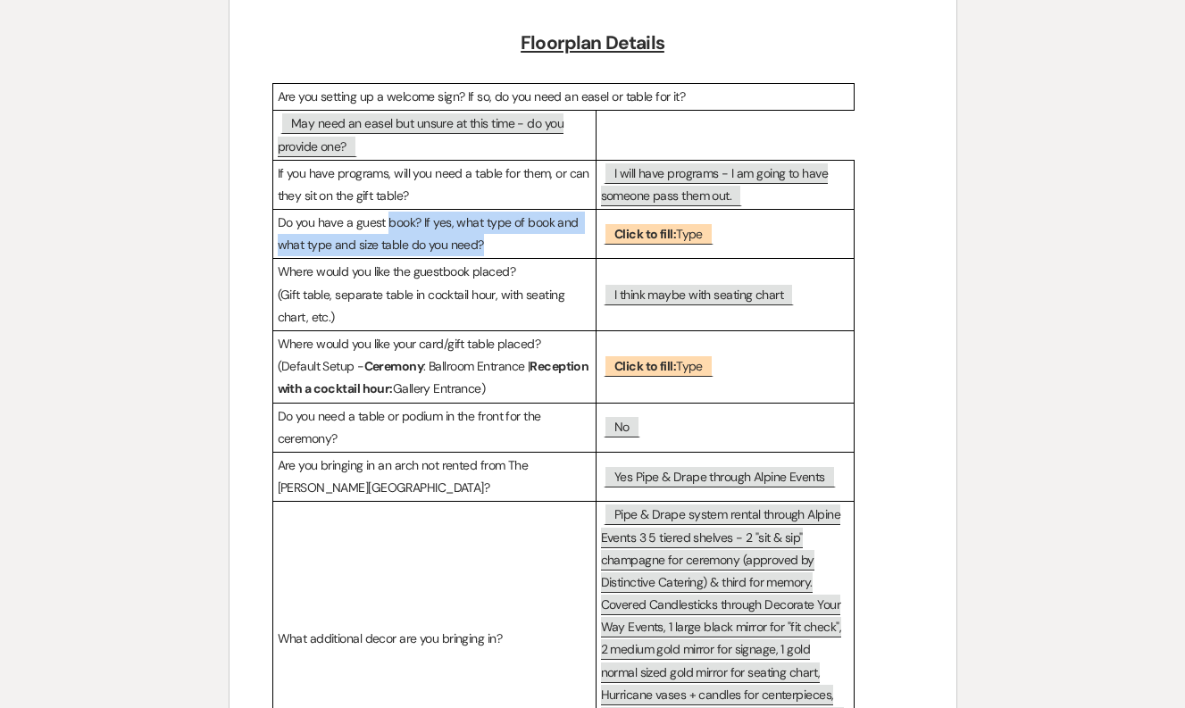
drag, startPoint x: 388, startPoint y: 219, endPoint x: 477, endPoint y: 246, distance: 92.6
click at [477, 246] on p "Do you have a guest book? If yes, what type of book and what type and size tabl…" at bounding box center [434, 234] width 313 height 45
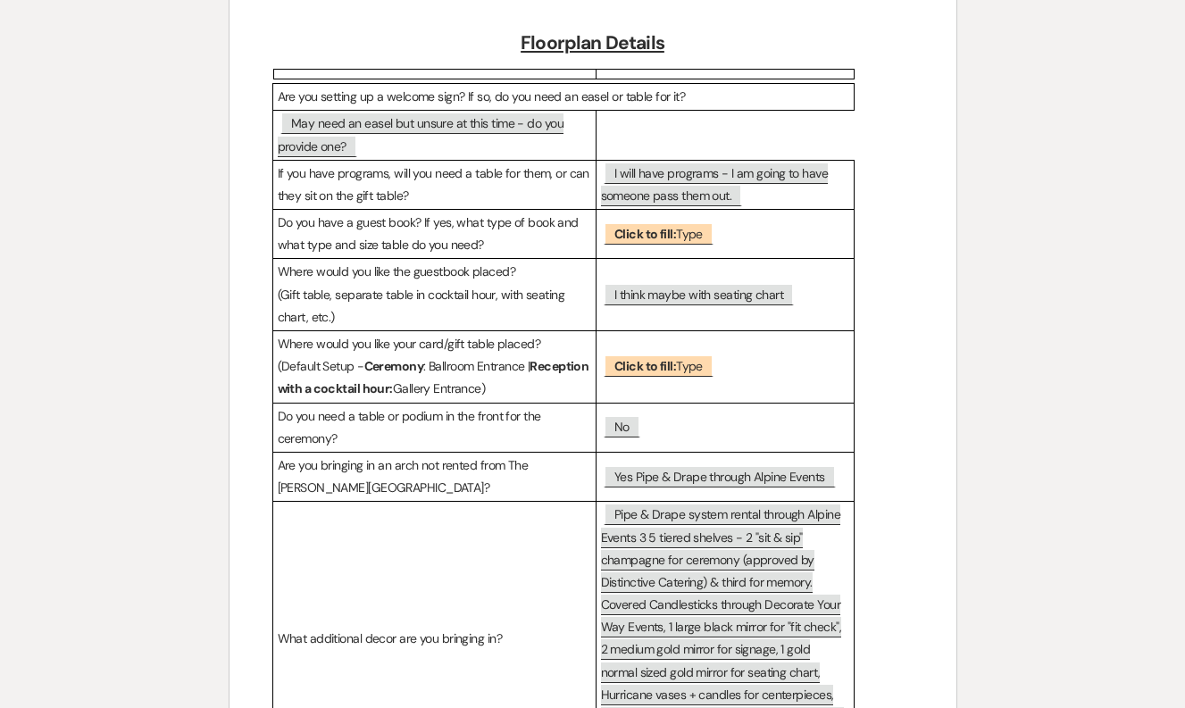
click at [505, 245] on p "Do you have a guest book? If yes, what type of book and what type and size tabl…" at bounding box center [434, 234] width 313 height 45
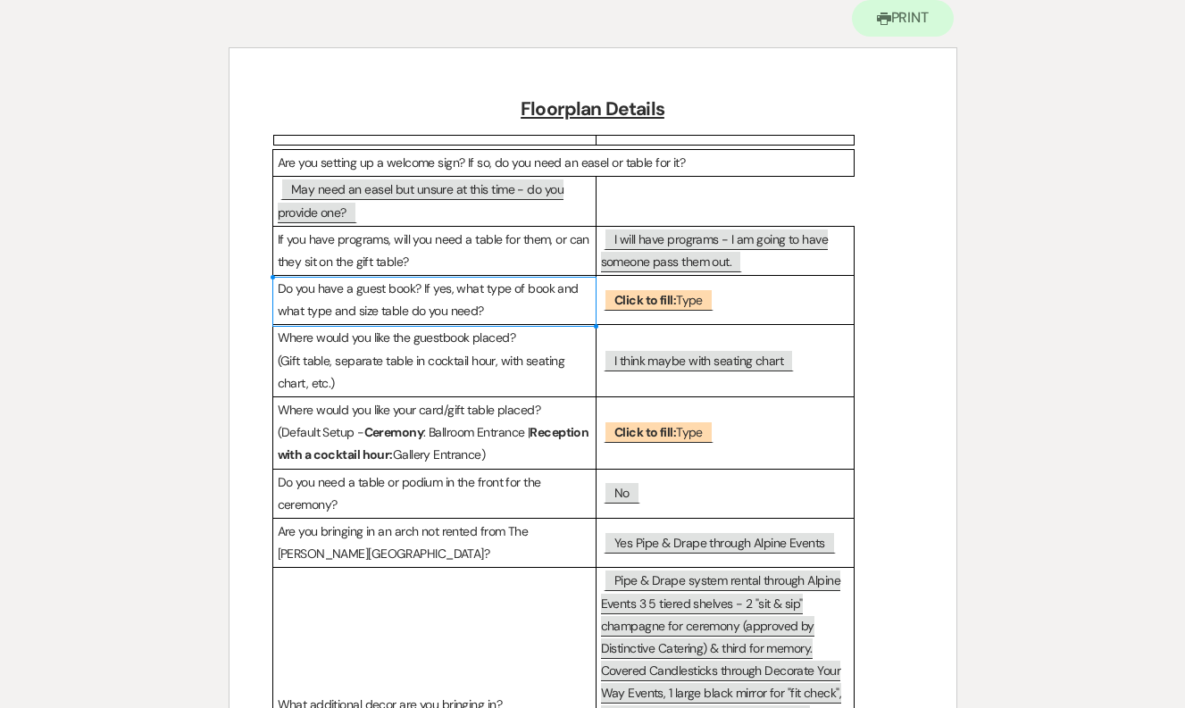
scroll to position [0, 0]
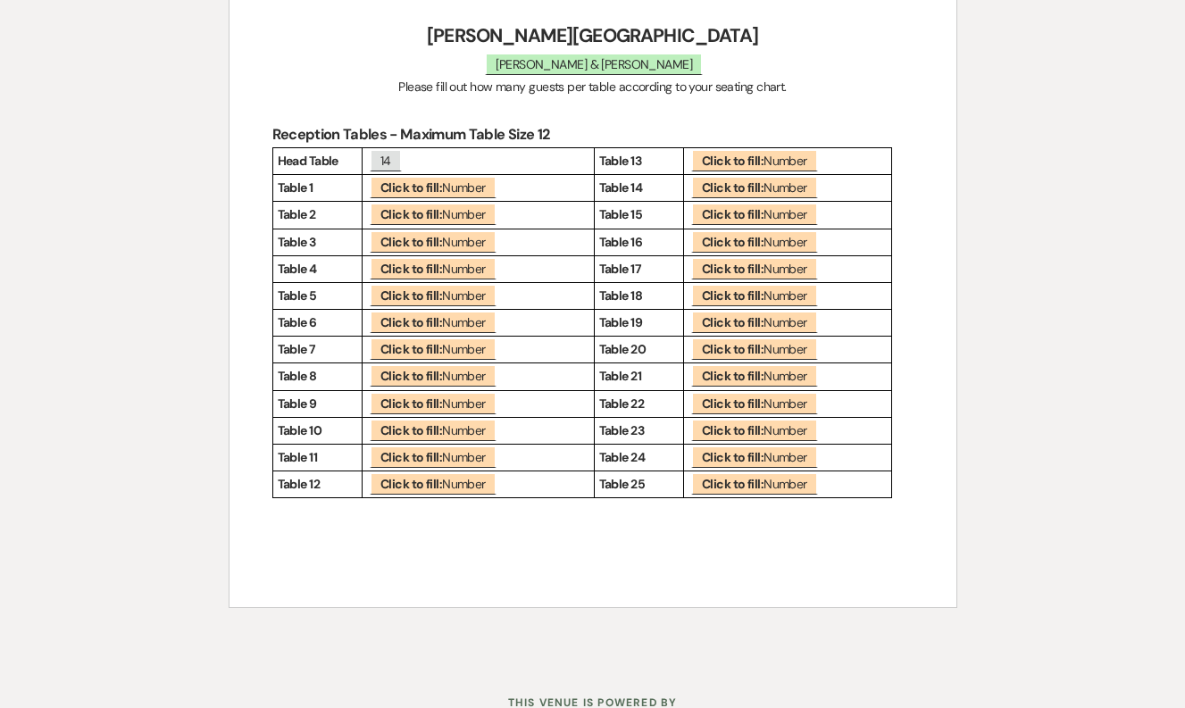
scroll to position [263, 0]
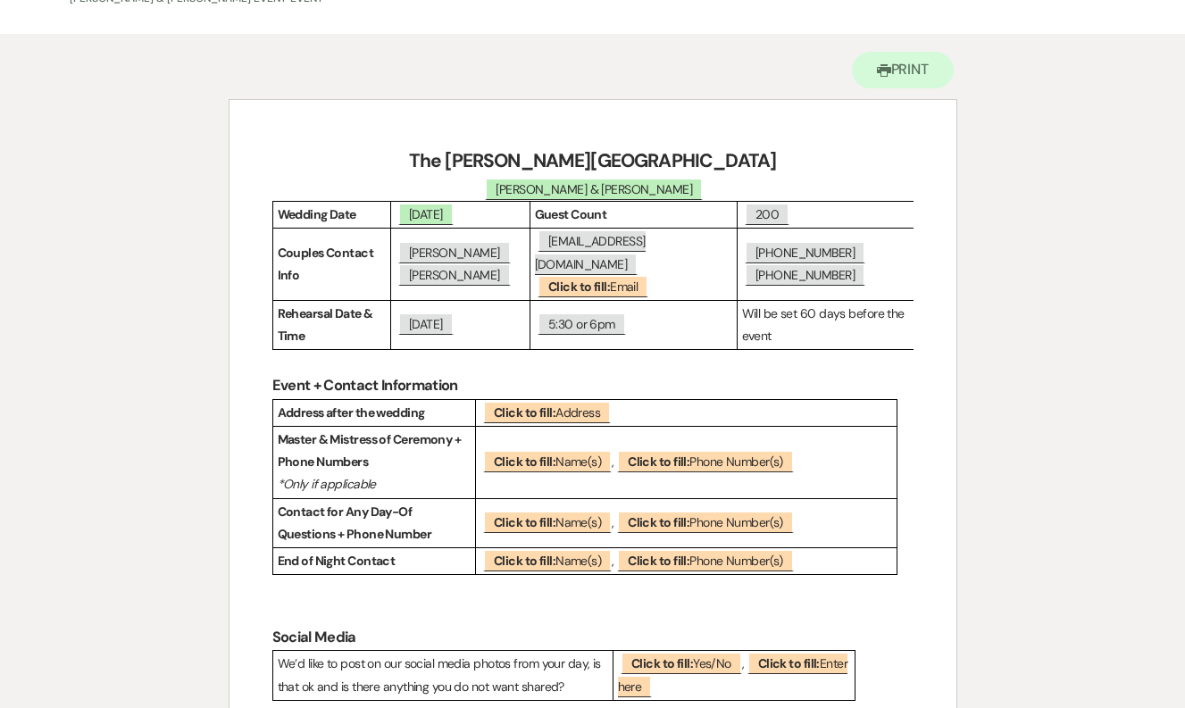
scroll to position [172, 0]
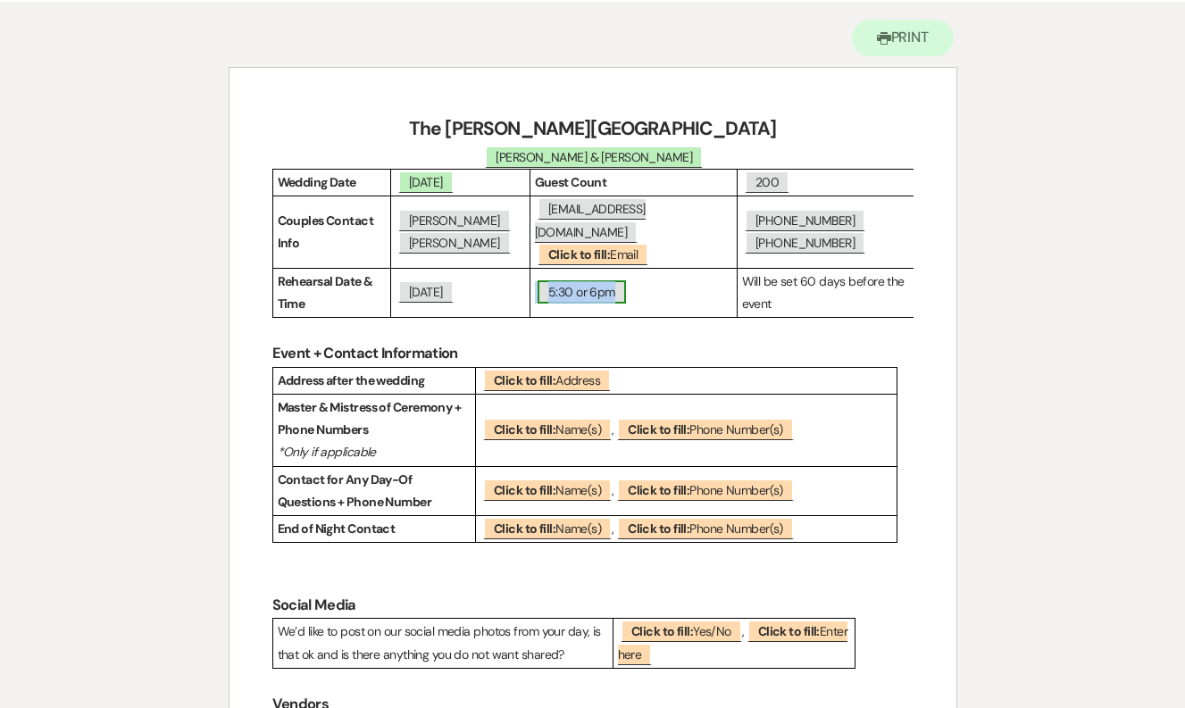
click at [606, 280] on span "5:30 or 6pm" at bounding box center [582, 291] width 88 height 23
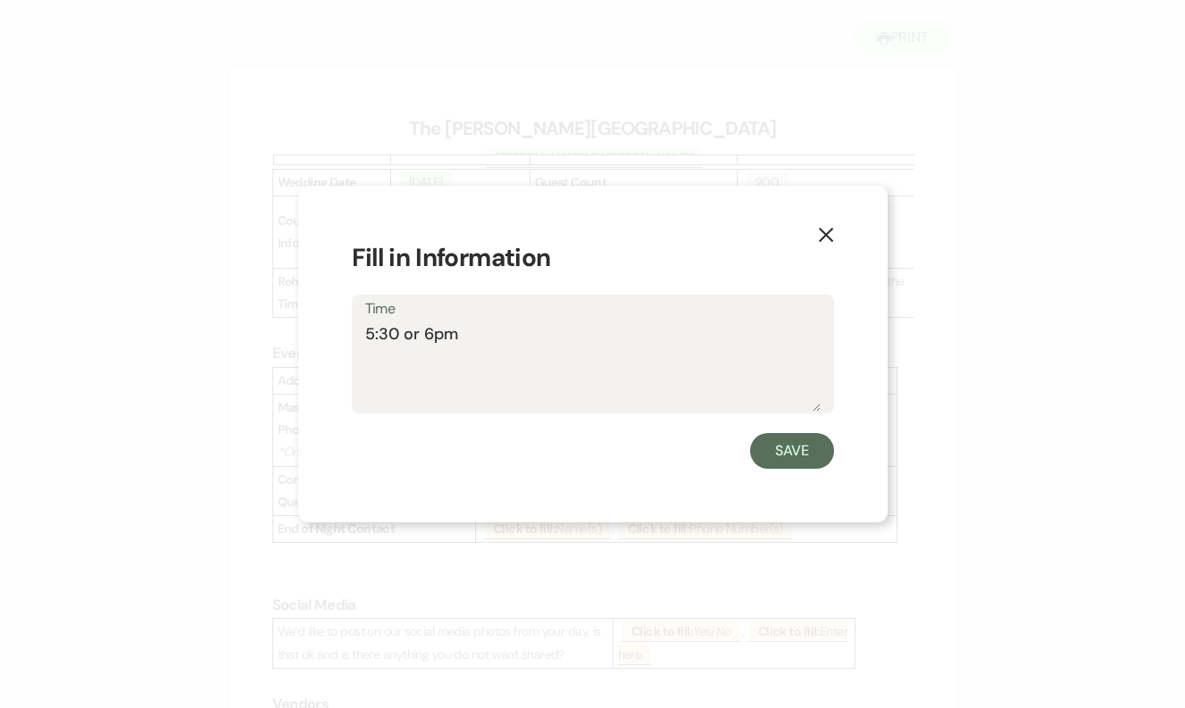
click at [827, 238] on use "button" at bounding box center [825, 235] width 14 height 14
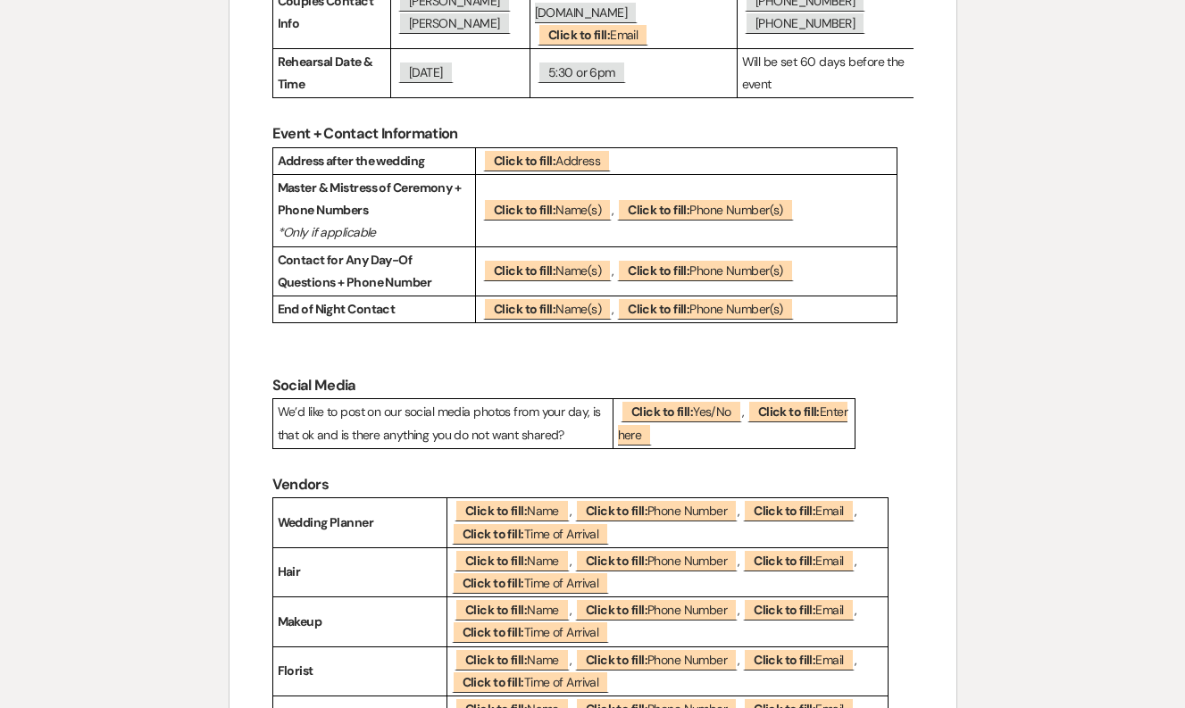
scroll to position [403, 0]
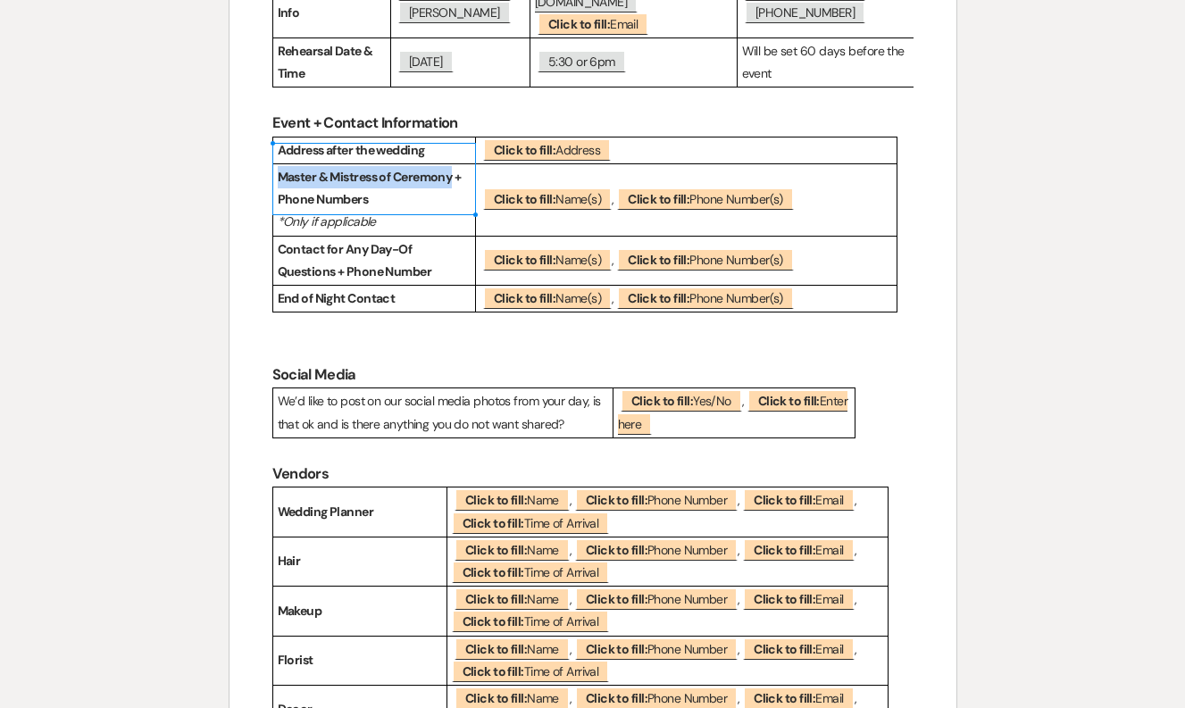
drag, startPoint x: 455, startPoint y: 156, endPoint x: 280, endPoint y: 154, distance: 174.2
click at [280, 169] on strong "Master & Mistress of Ceremony + Phone Numbers" at bounding box center [371, 188] width 186 height 38
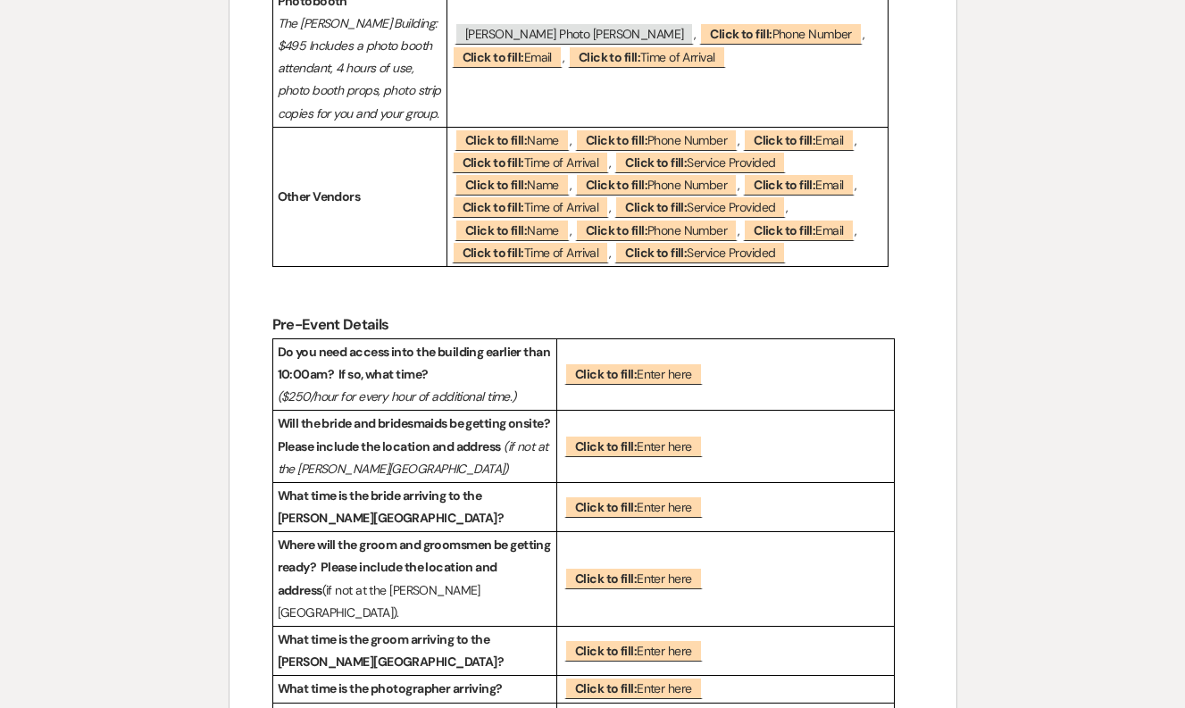
scroll to position [1519, 0]
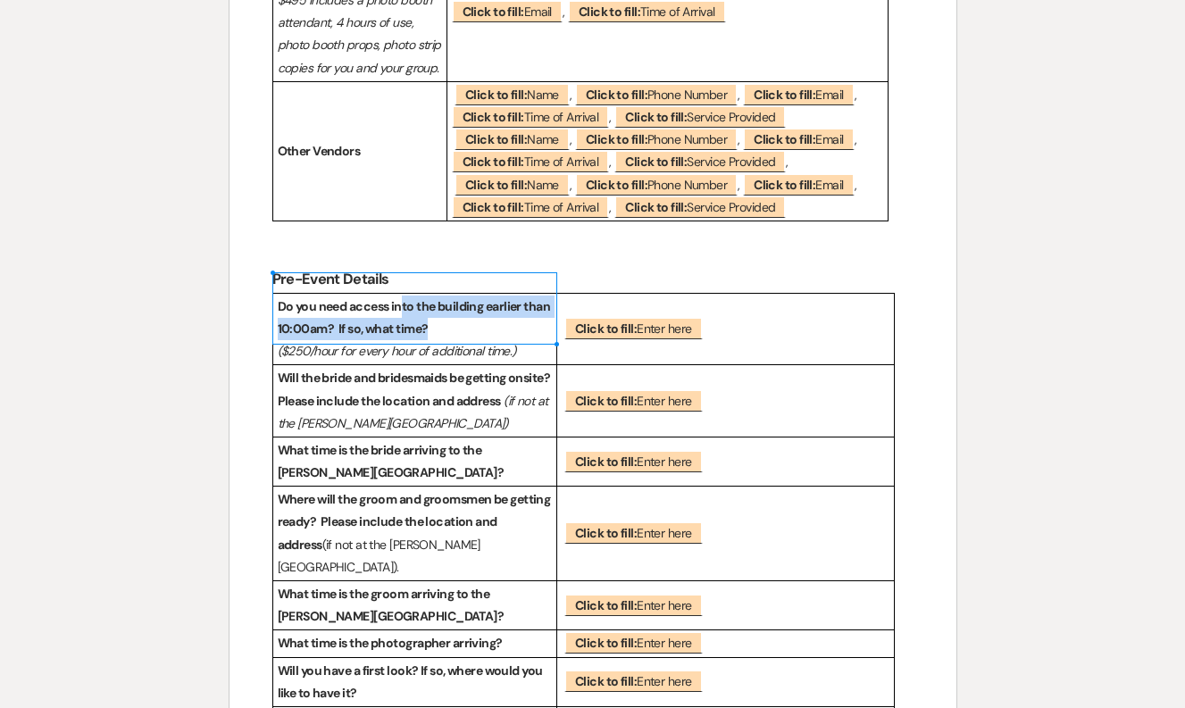
drag, startPoint x: 405, startPoint y: 285, endPoint x: 429, endPoint y: 310, distance: 34.7
click at [429, 310] on strong "Do you need access into the building earlier than 10:00am? If so, what time?" at bounding box center [415, 317] width 275 height 38
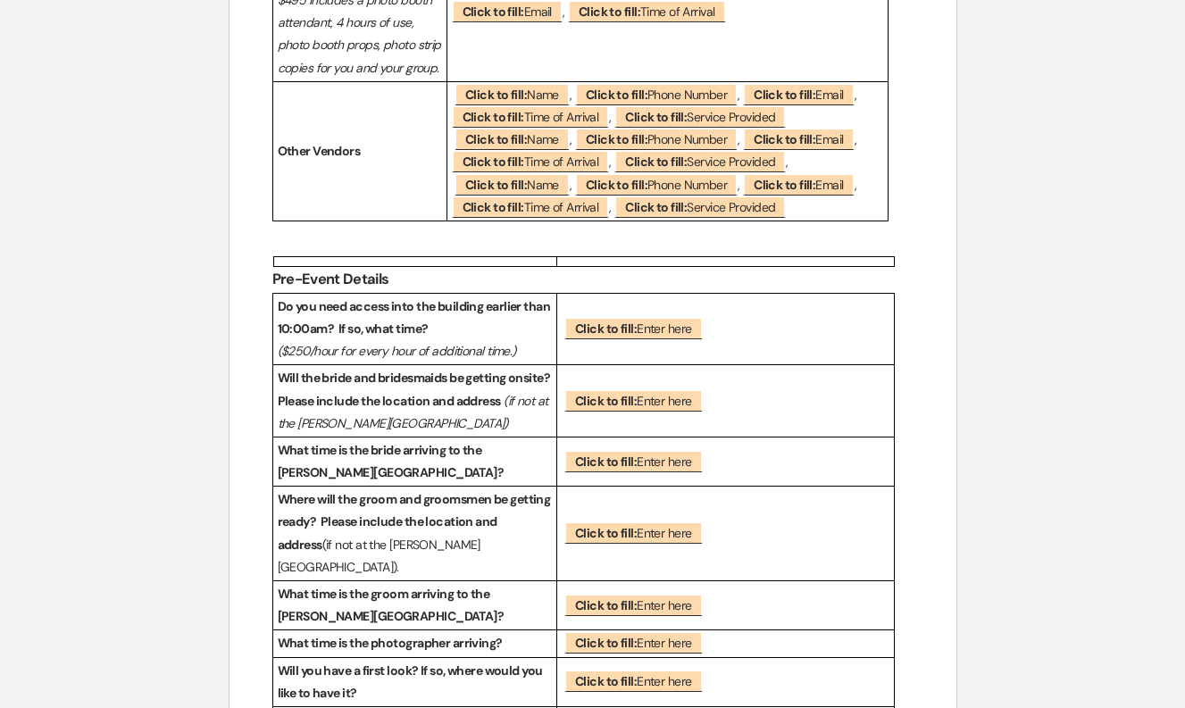
click at [436, 370] on strong "Will the bride and bridesmaids be getting onsite? Please include the location a…" at bounding box center [416, 389] width 277 height 38
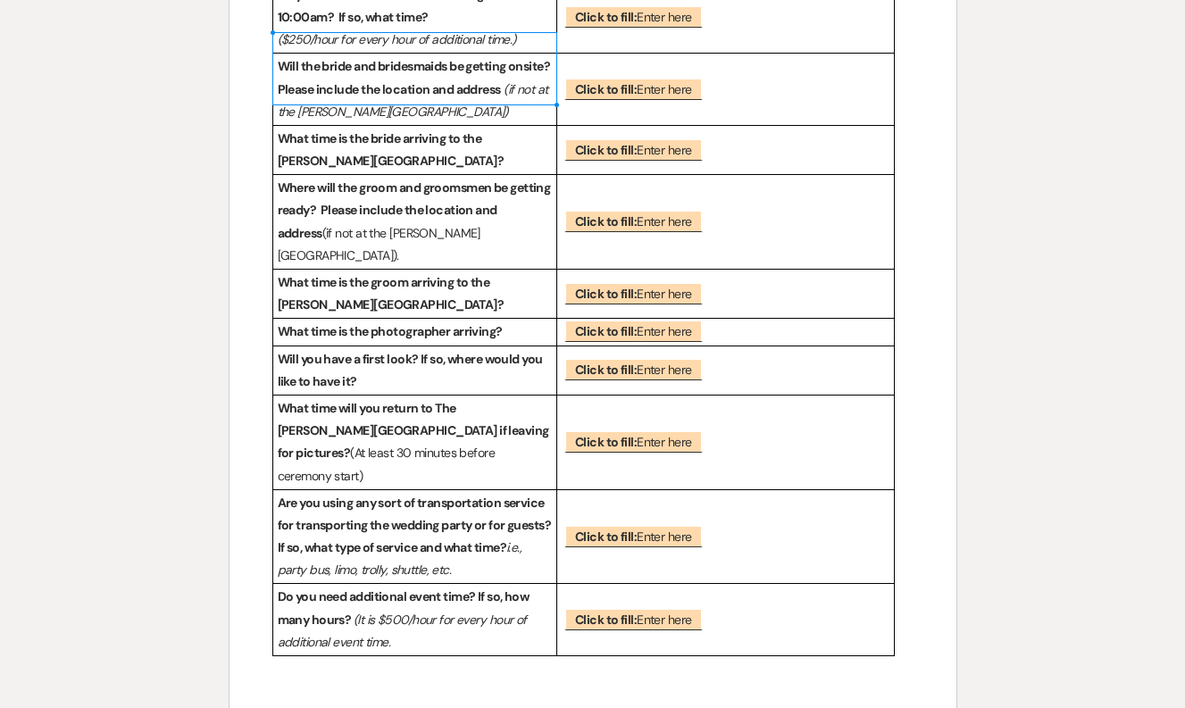
scroll to position [1836, 0]
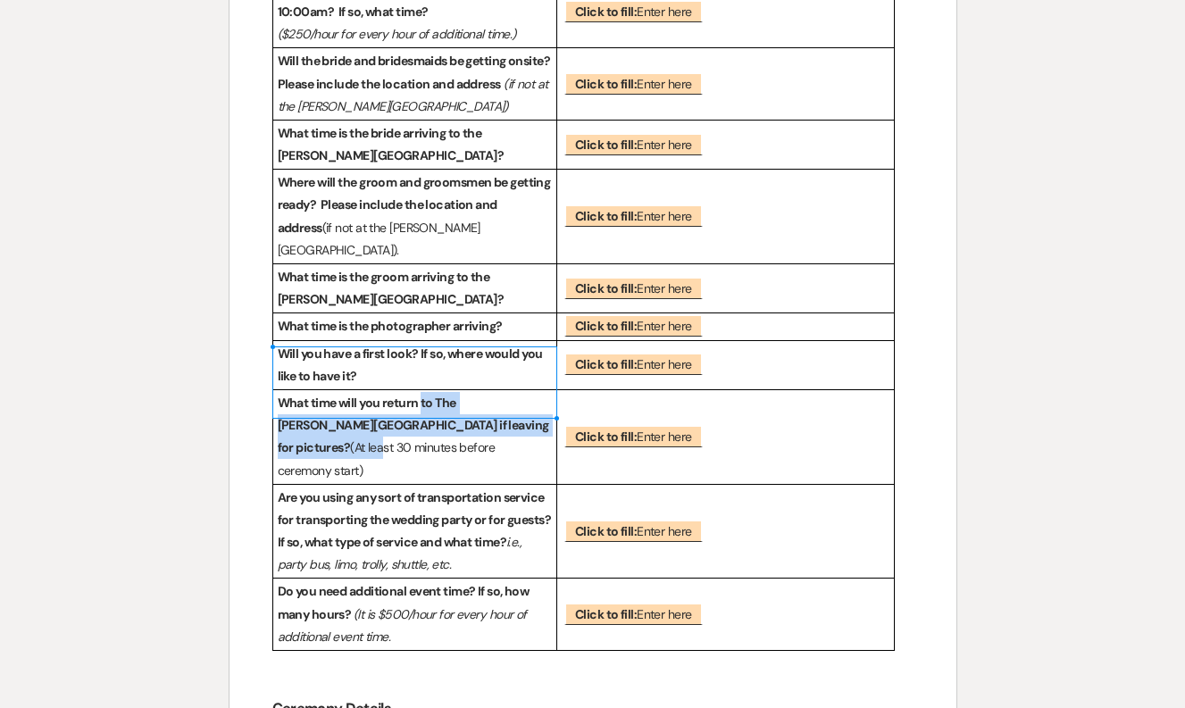
drag, startPoint x: 420, startPoint y: 356, endPoint x: 427, endPoint y: 387, distance: 31.2
click at [427, 392] on p "What time will you return to The Harris Building if leaving for pictures? (At l…" at bounding box center [415, 437] width 274 height 90
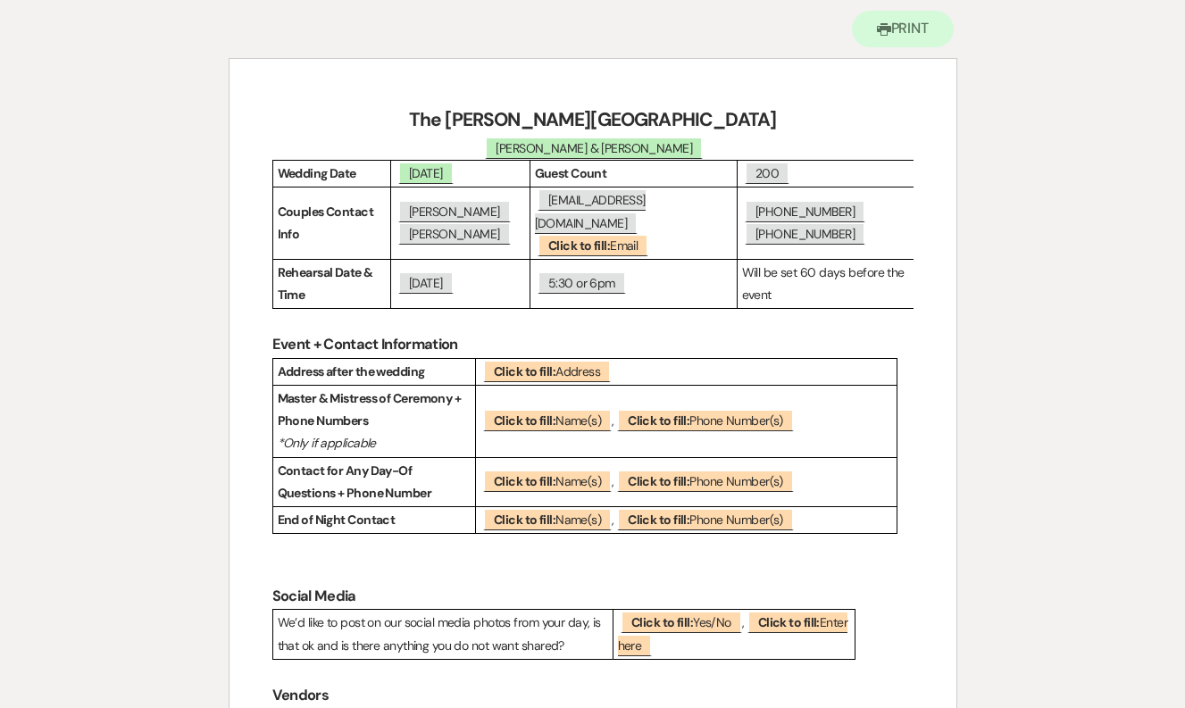
scroll to position [169, 0]
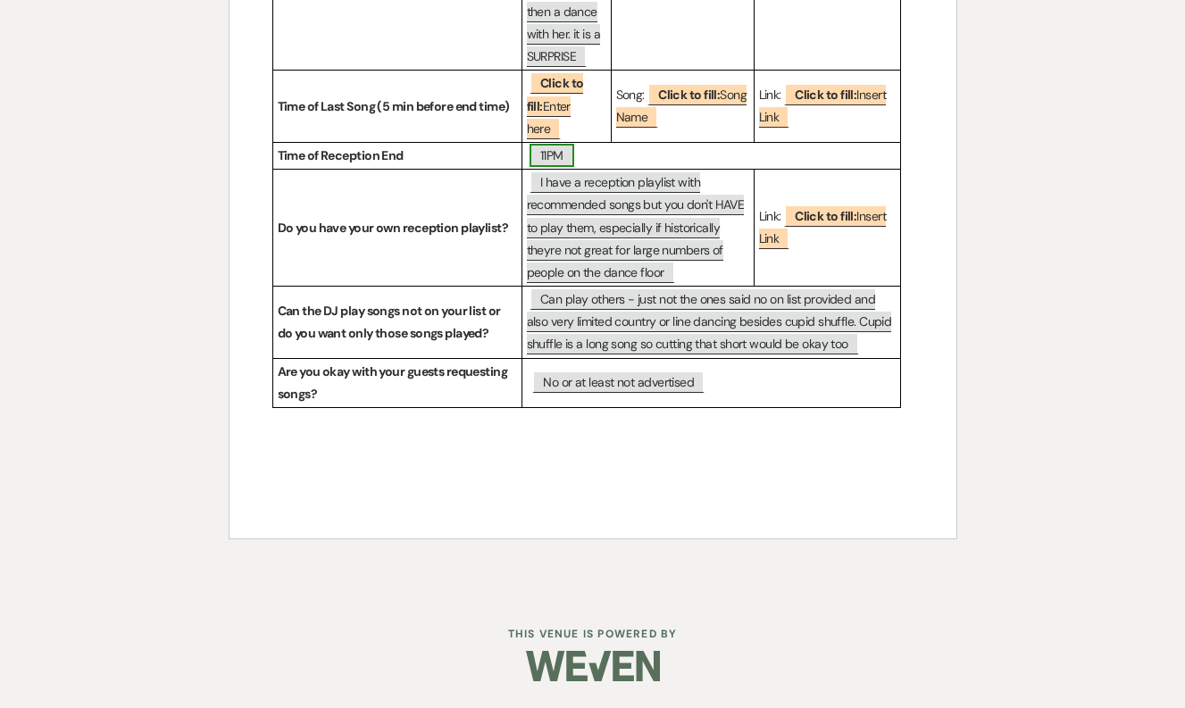
scroll to position [3729, 0]
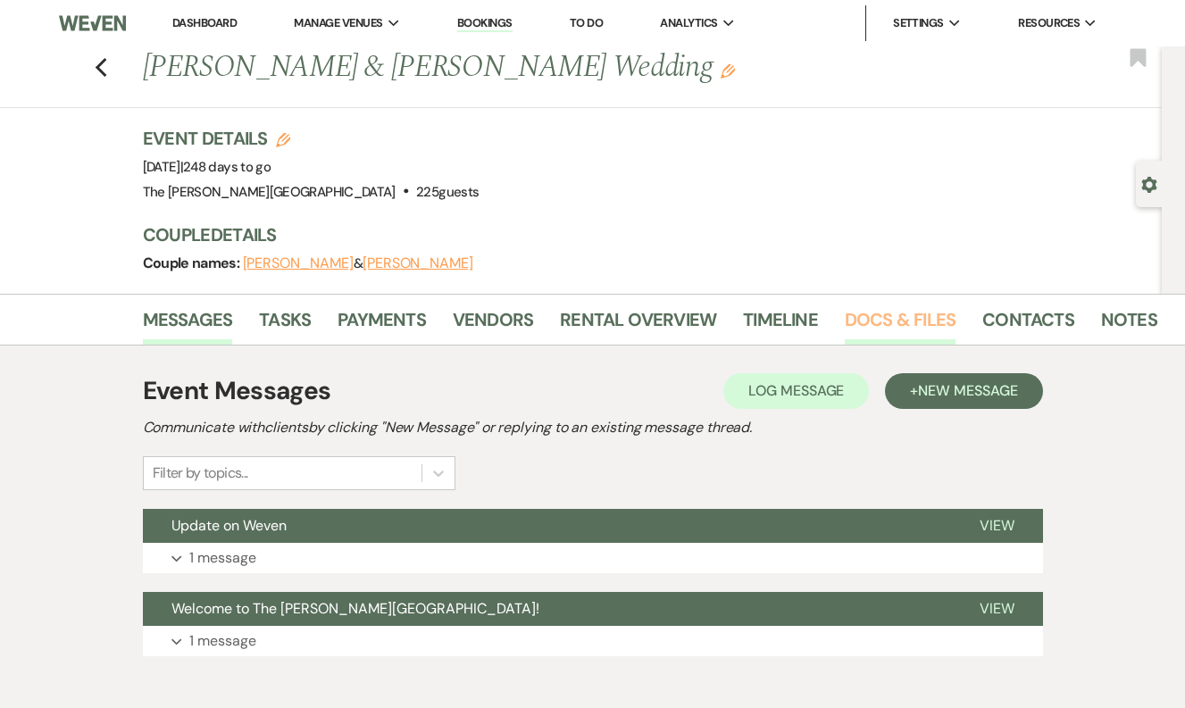
click at [881, 314] on link "Docs & Files" at bounding box center [900, 324] width 111 height 39
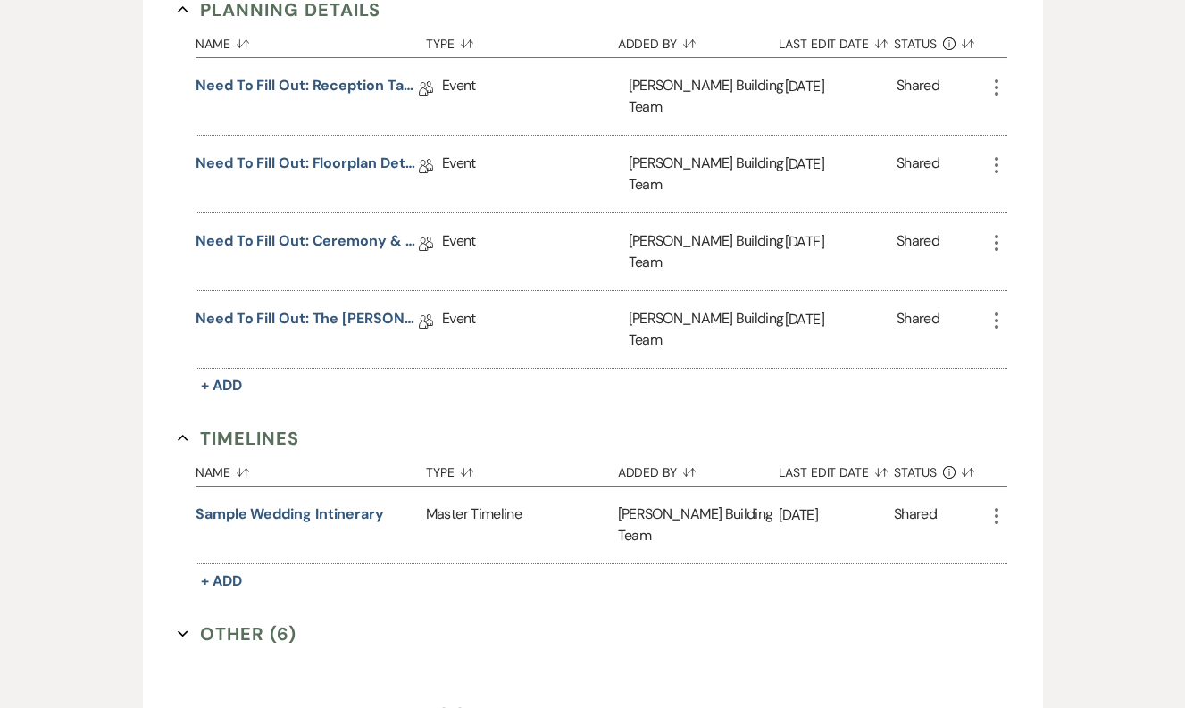
scroll to position [851, 0]
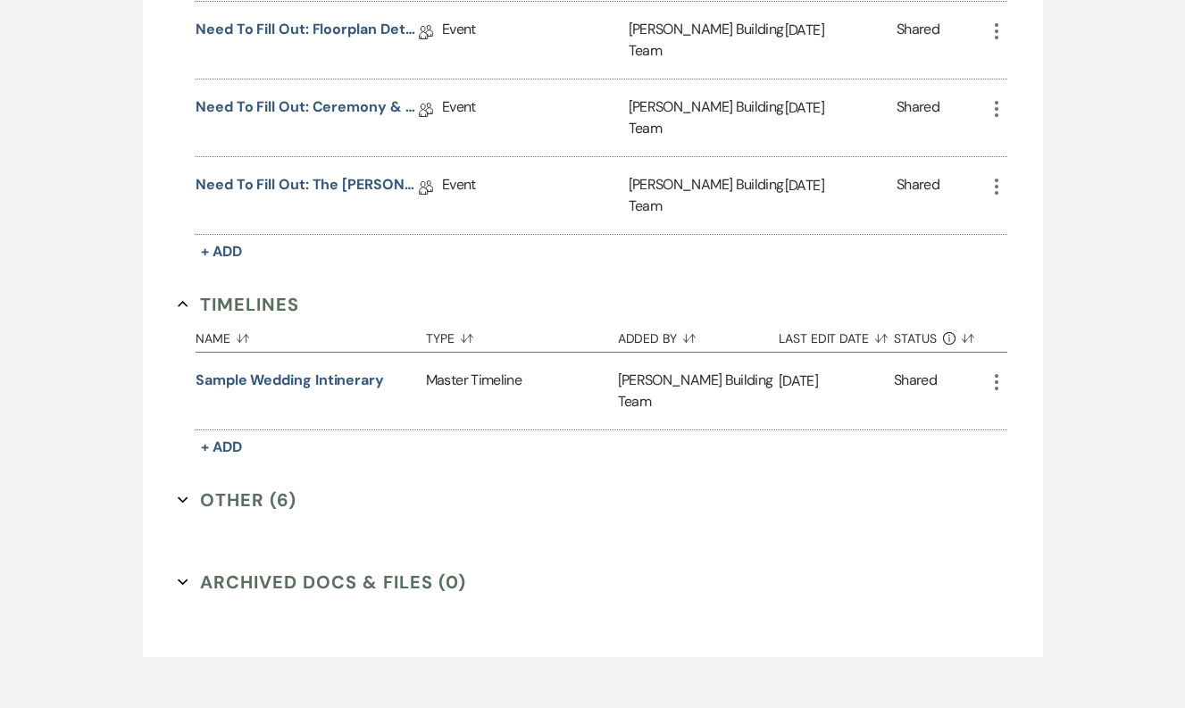
click at [255, 487] on button "Other (6) Expand" at bounding box center [237, 500] width 119 height 27
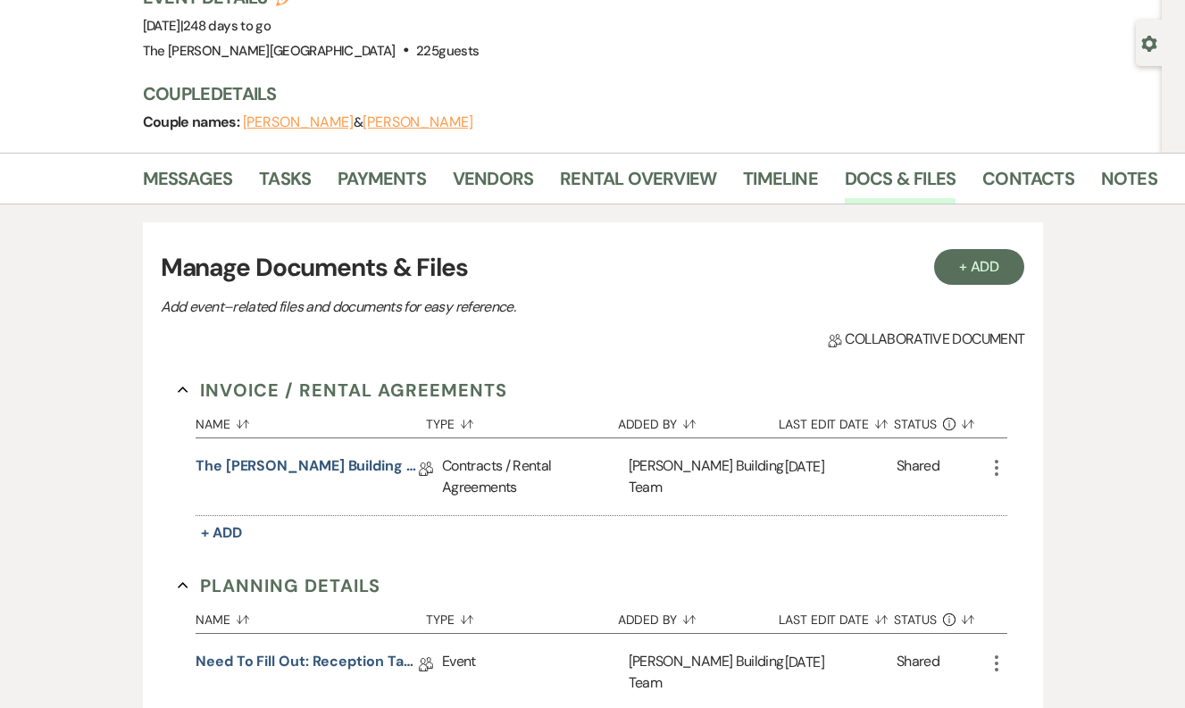
scroll to position [138, 0]
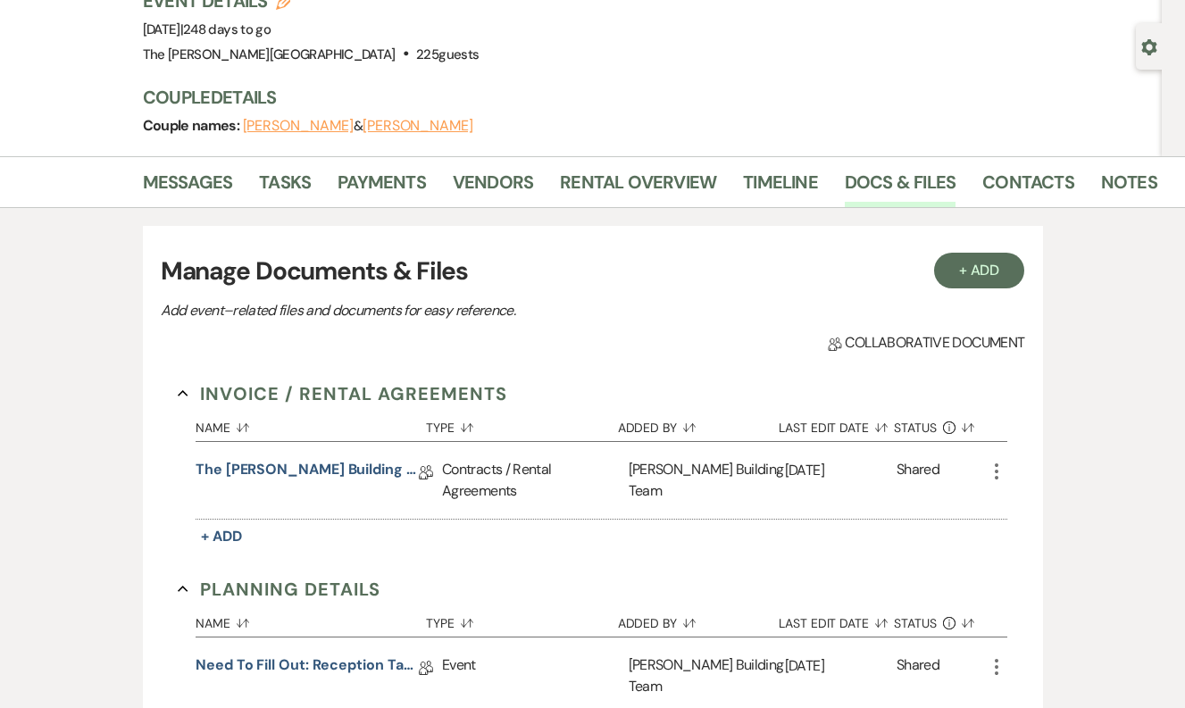
click at [180, 393] on icon "Collapse" at bounding box center [183, 393] width 11 height 11
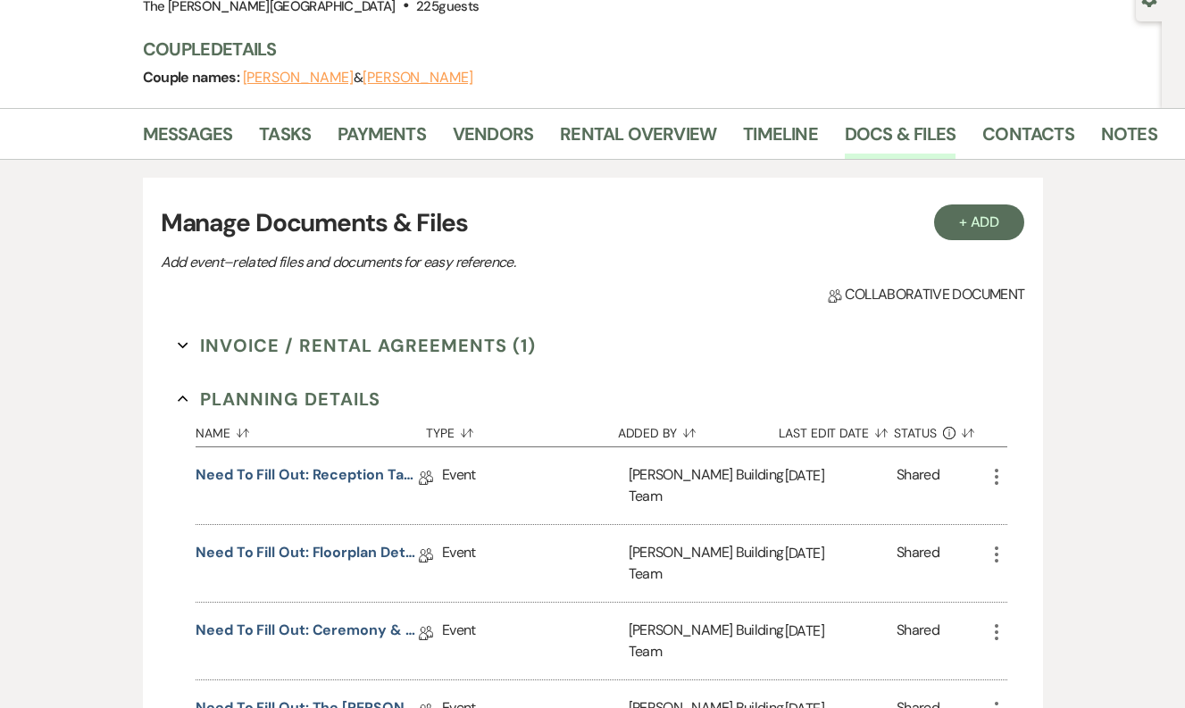
scroll to position [166, 0]
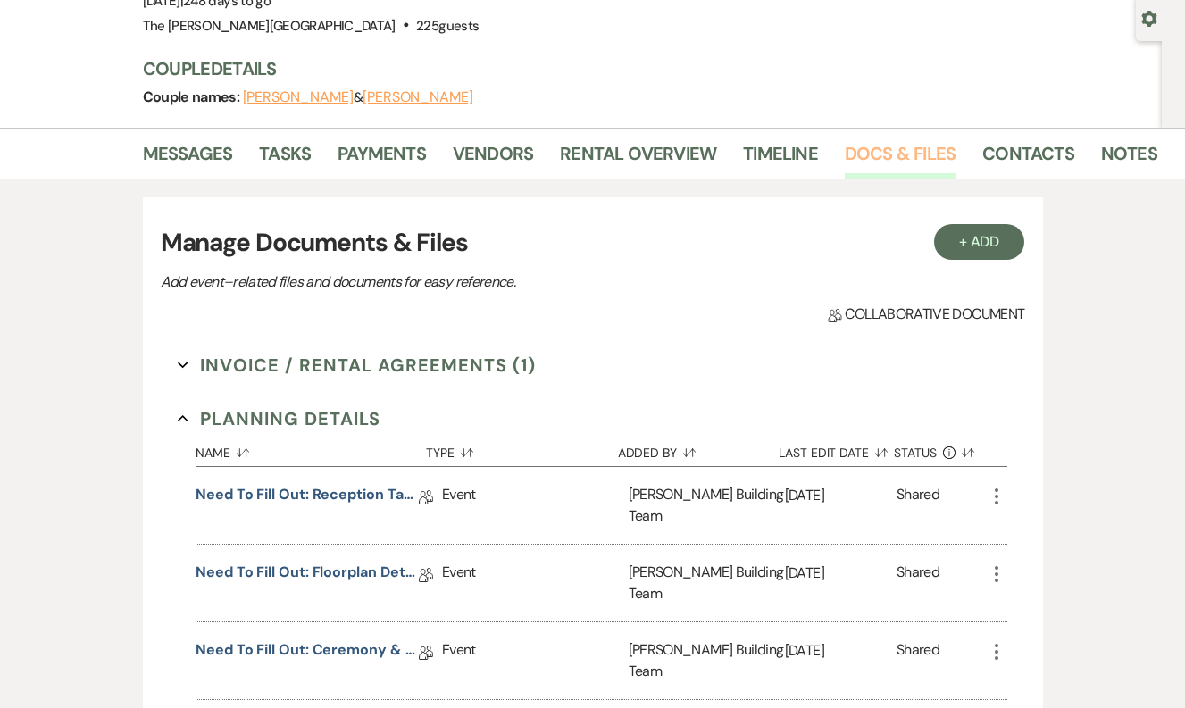
click at [902, 147] on link "Docs & Files" at bounding box center [900, 158] width 111 height 39
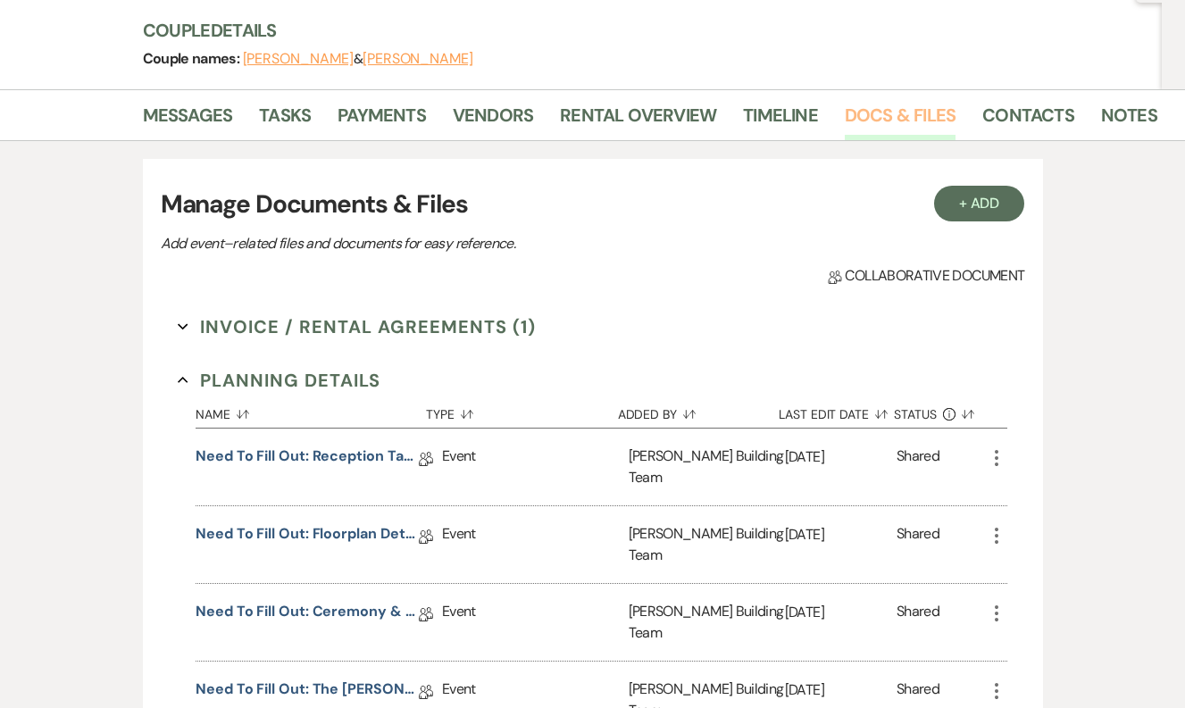
scroll to position [8, 0]
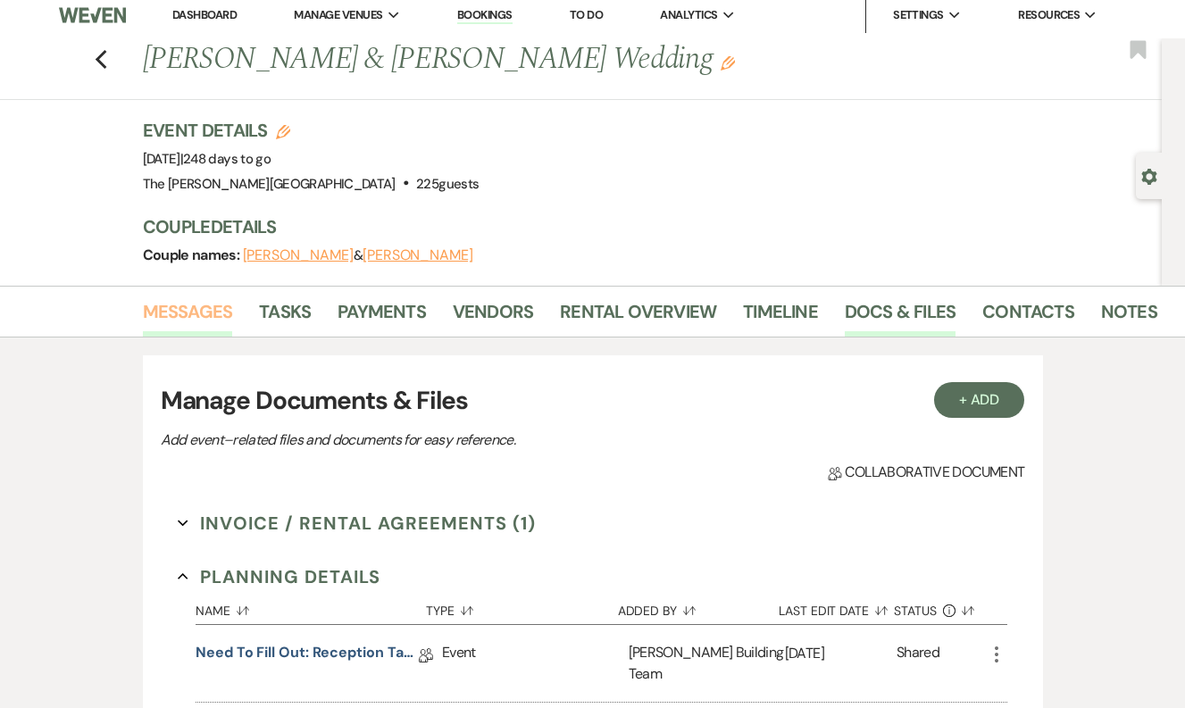
click at [205, 313] on link "Messages" at bounding box center [188, 316] width 90 height 39
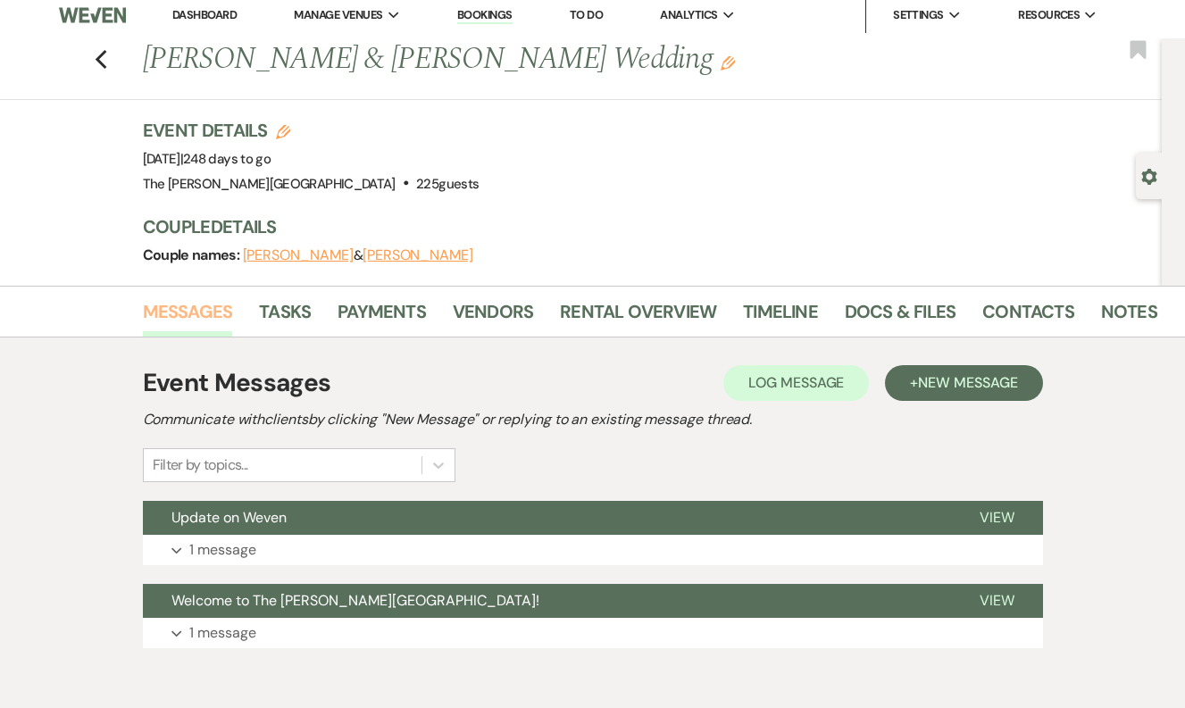
scroll to position [90, 0]
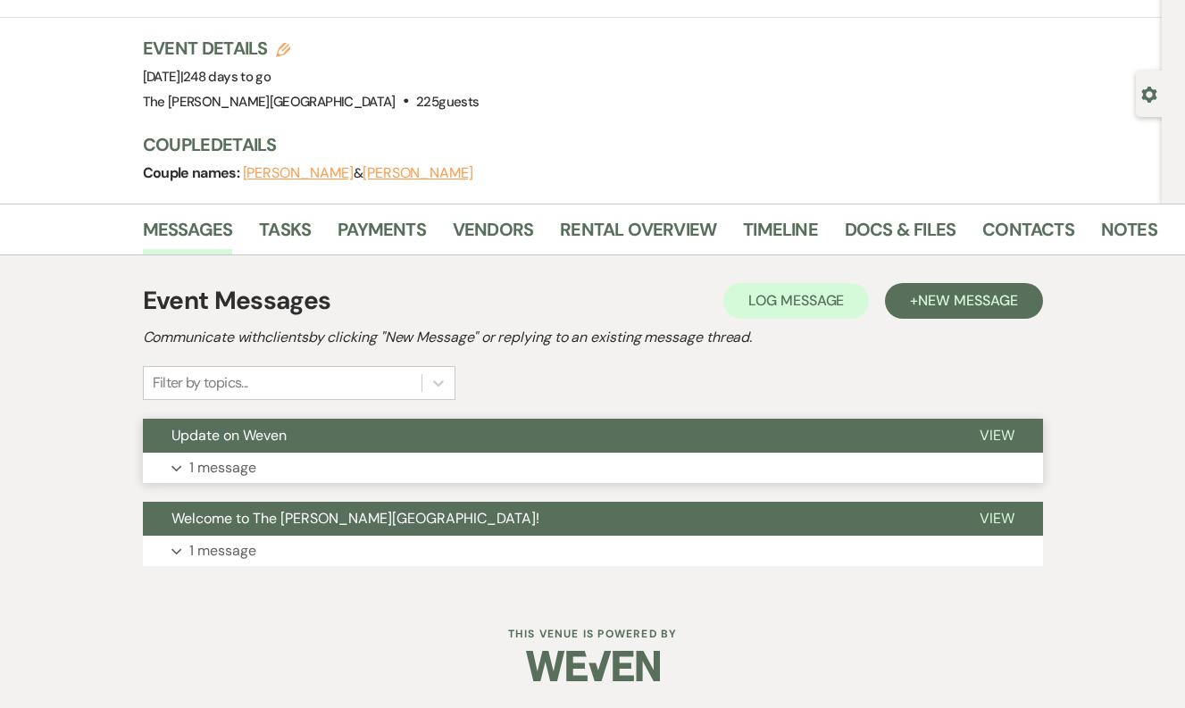
click at [178, 464] on button "Expand 1 message" at bounding box center [593, 468] width 900 height 30
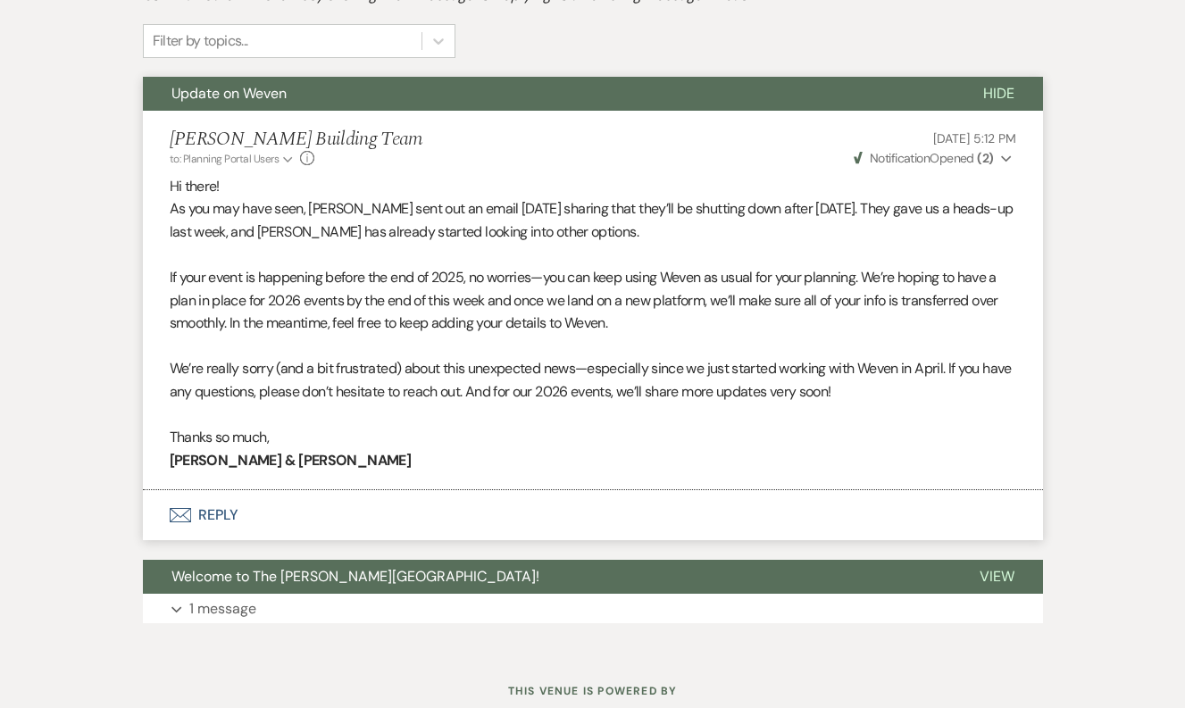
scroll to position [439, 0]
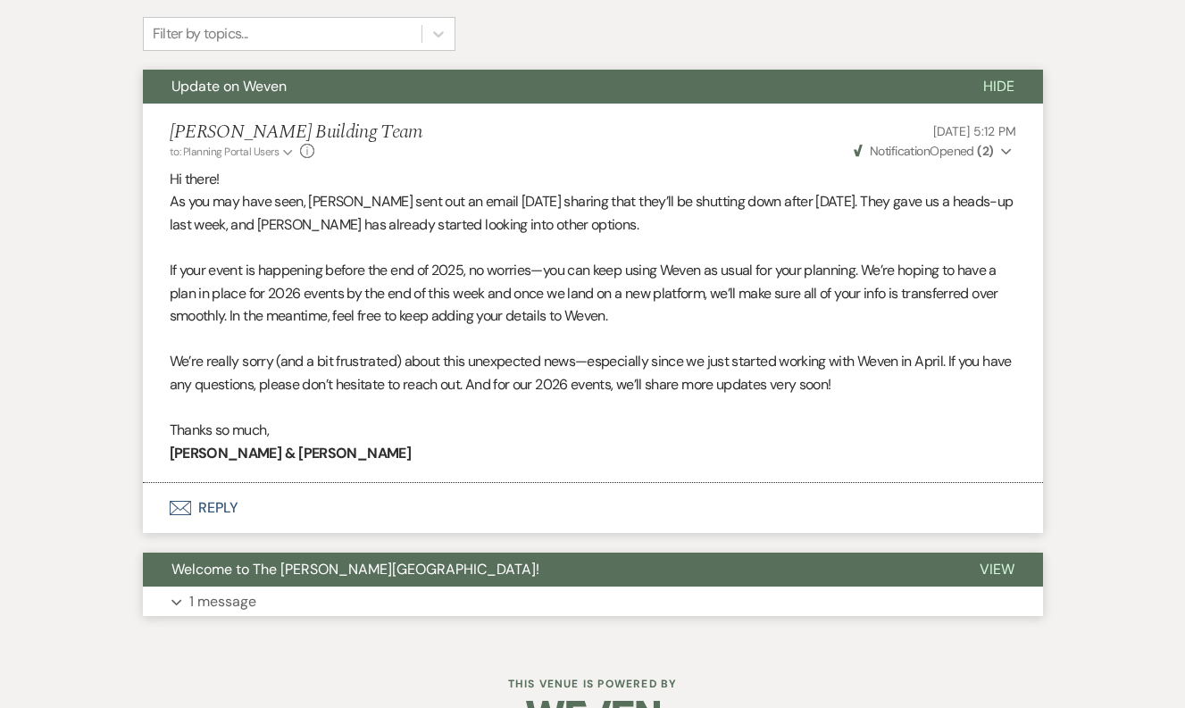
click at [168, 595] on button "Expand 1 message" at bounding box center [593, 602] width 900 height 30
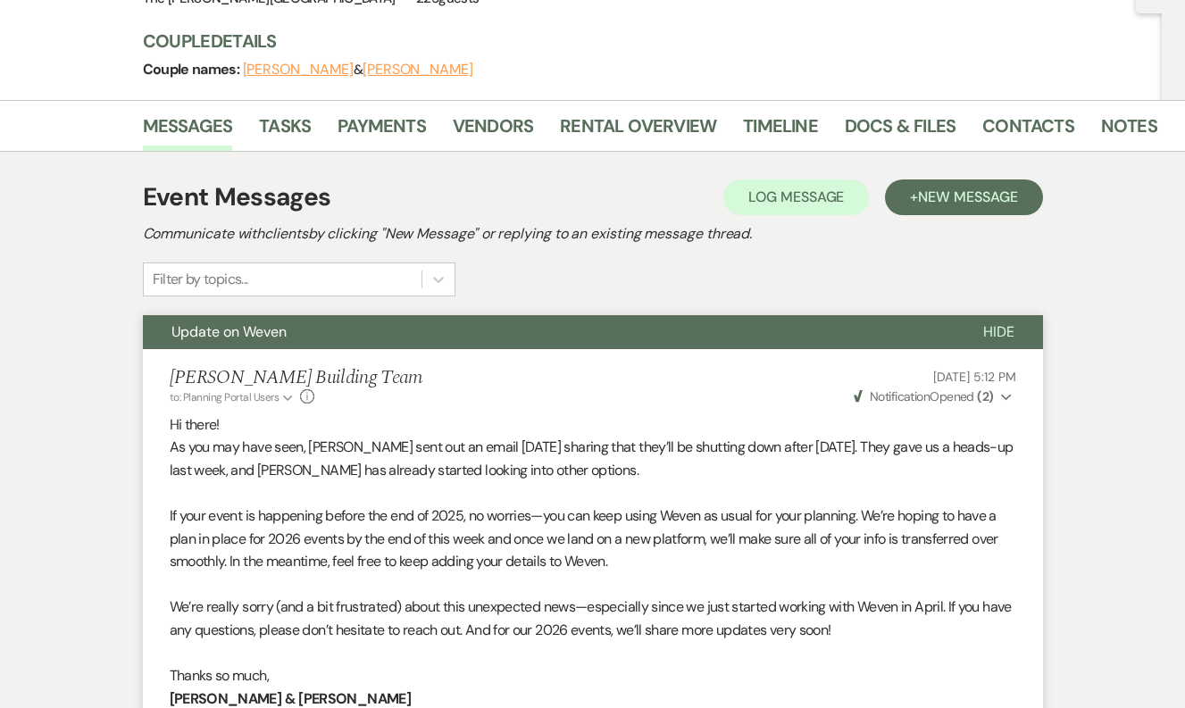
scroll to position [0, 0]
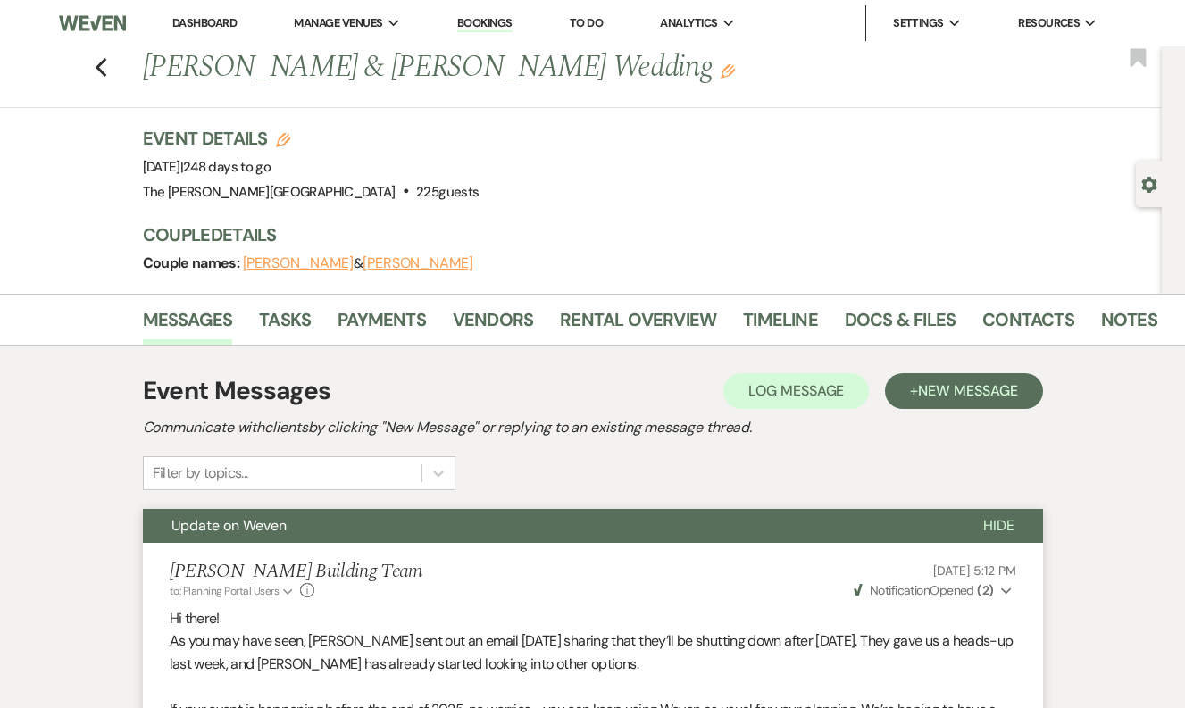
click at [916, 296] on div "Messages Tasks Payments Vendors Rental Overview Timeline Docs & Files Contacts …" at bounding box center [592, 320] width 1185 height 52
click at [915, 318] on link "Docs & Files" at bounding box center [900, 324] width 111 height 39
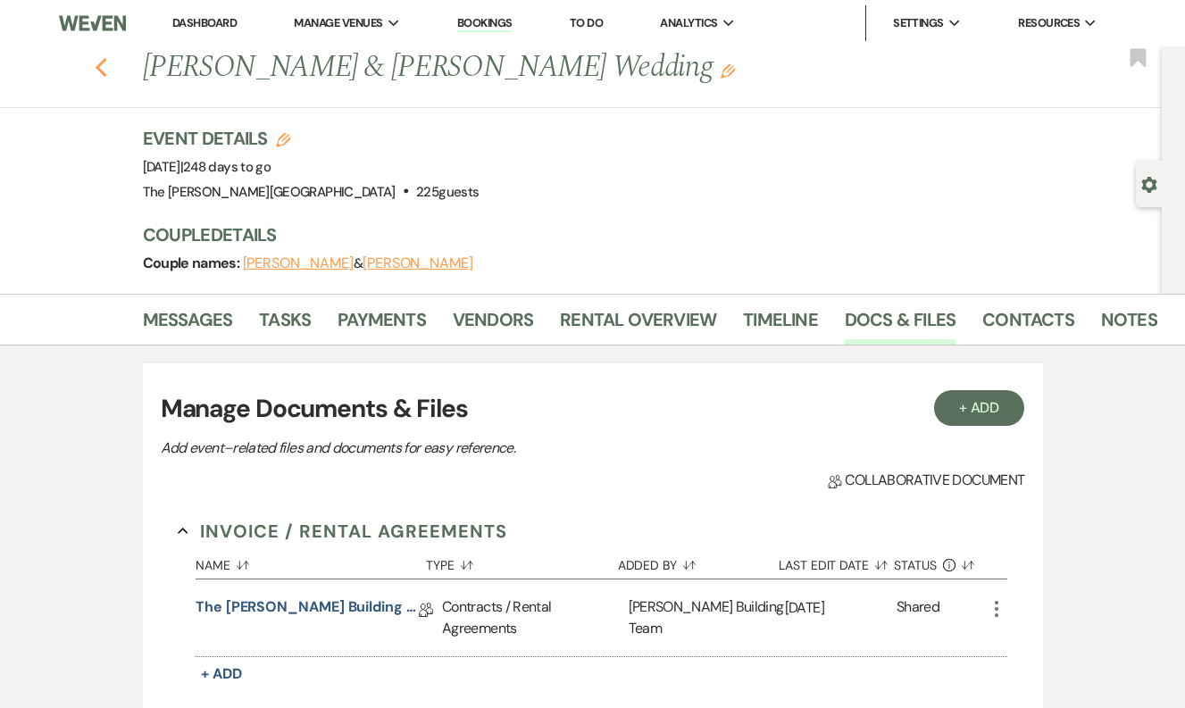
click at [102, 71] on icon "Previous" at bounding box center [101, 67] width 13 height 21
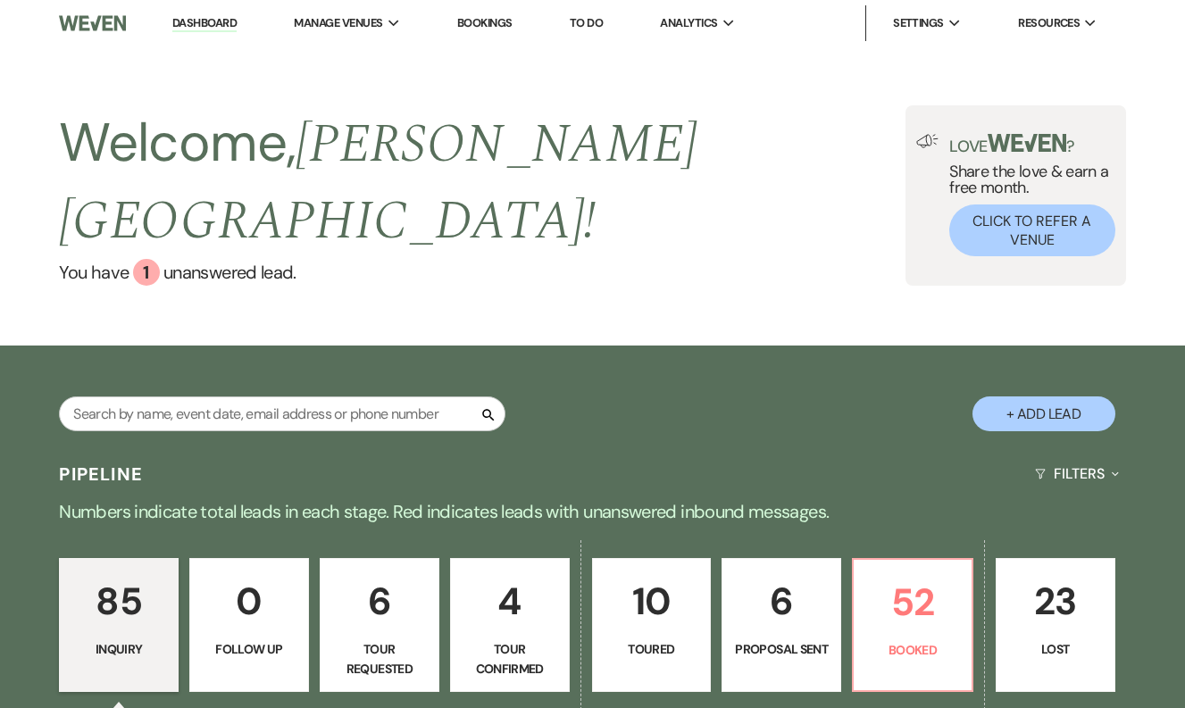
click at [493, 24] on link "Bookings" at bounding box center [484, 22] width 55 height 15
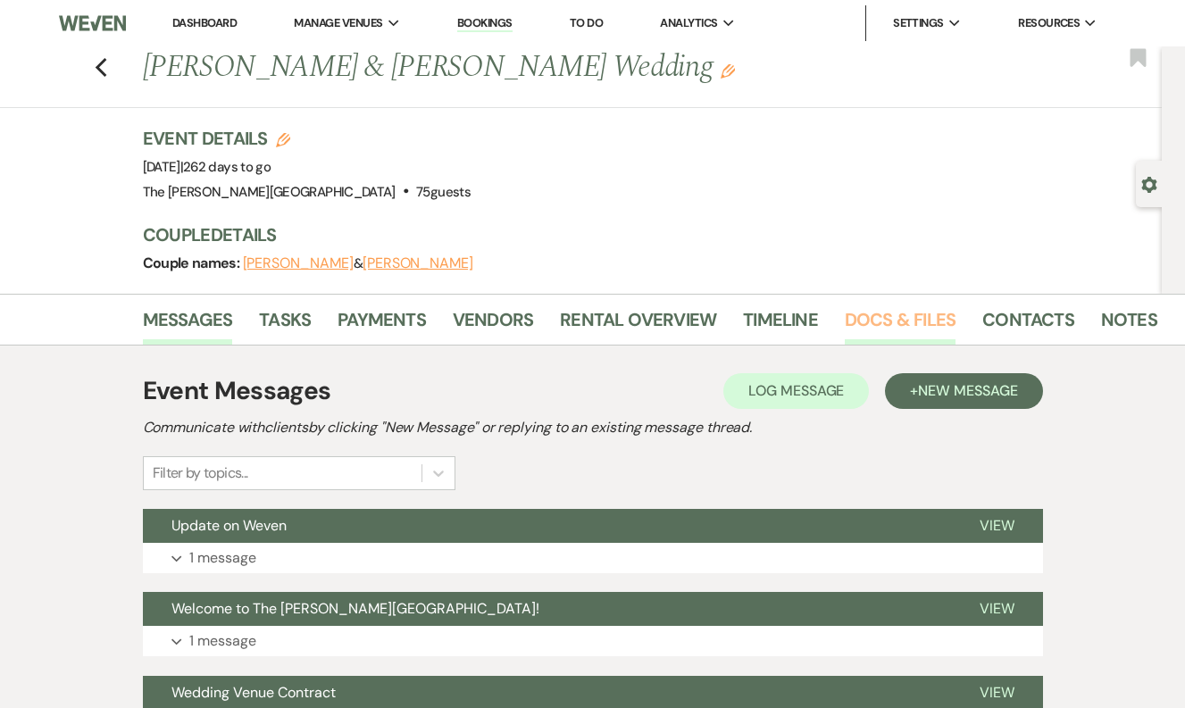
click at [867, 309] on link "Docs & Files" at bounding box center [900, 324] width 111 height 39
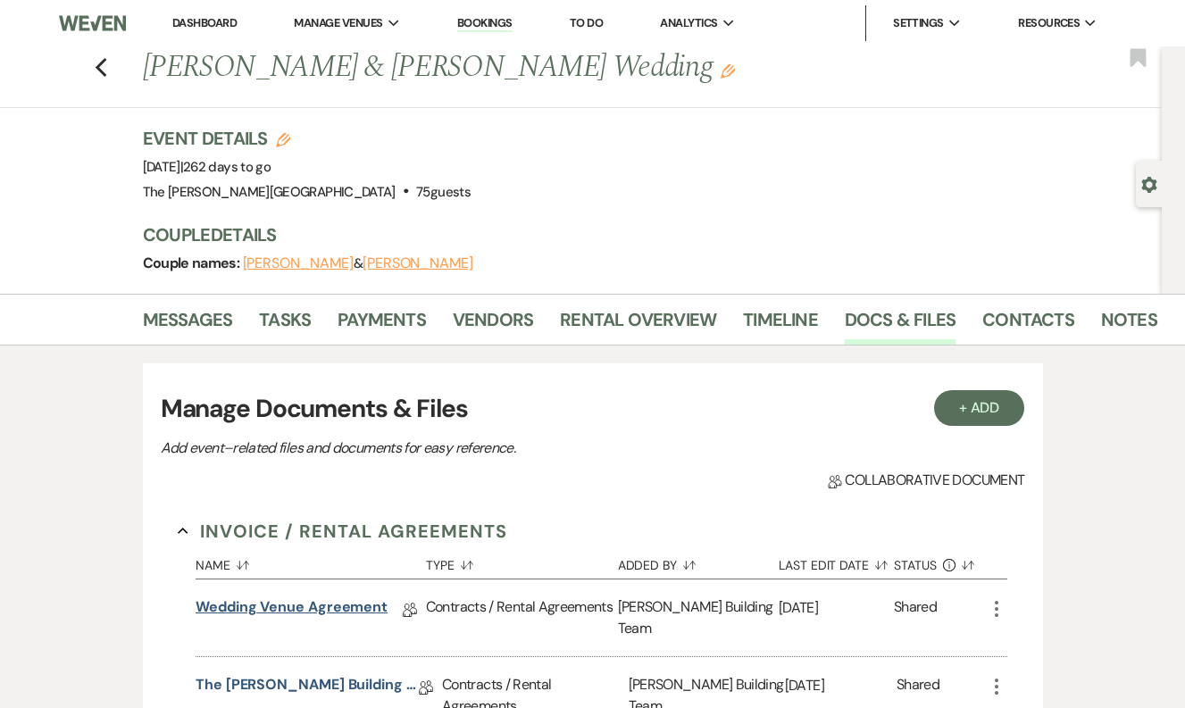
click at [335, 609] on link "Wedding Venue Agreement" at bounding box center [292, 611] width 192 height 28
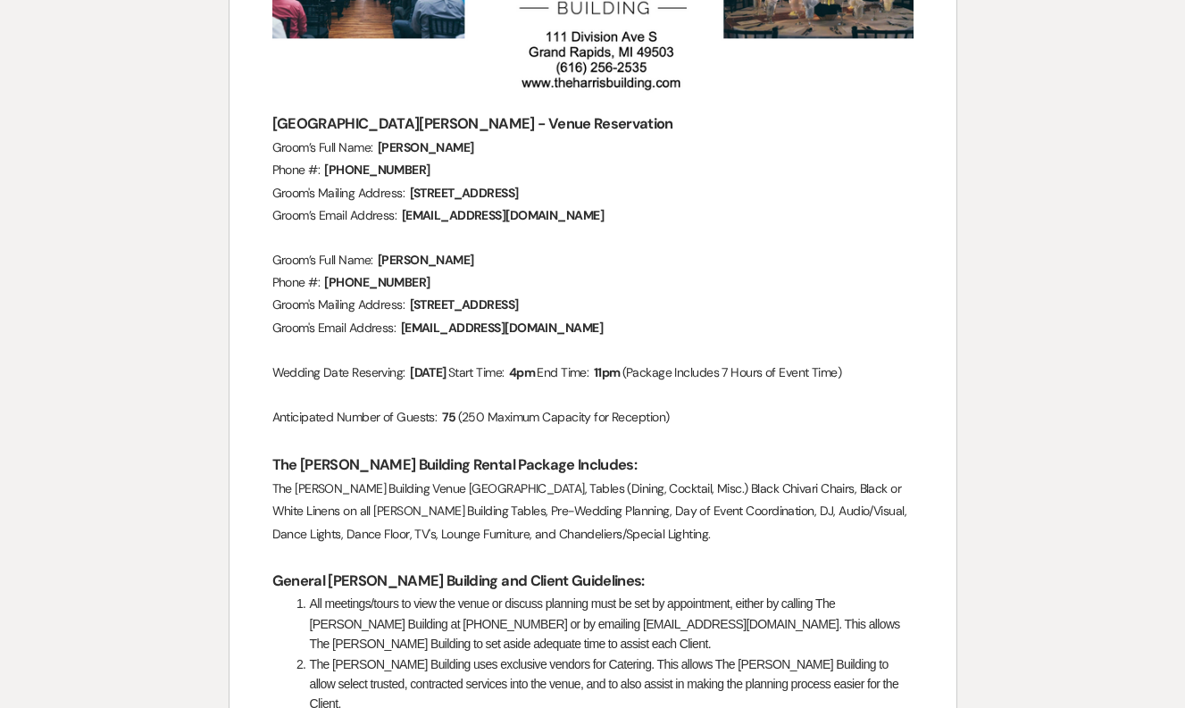
scroll to position [406, 0]
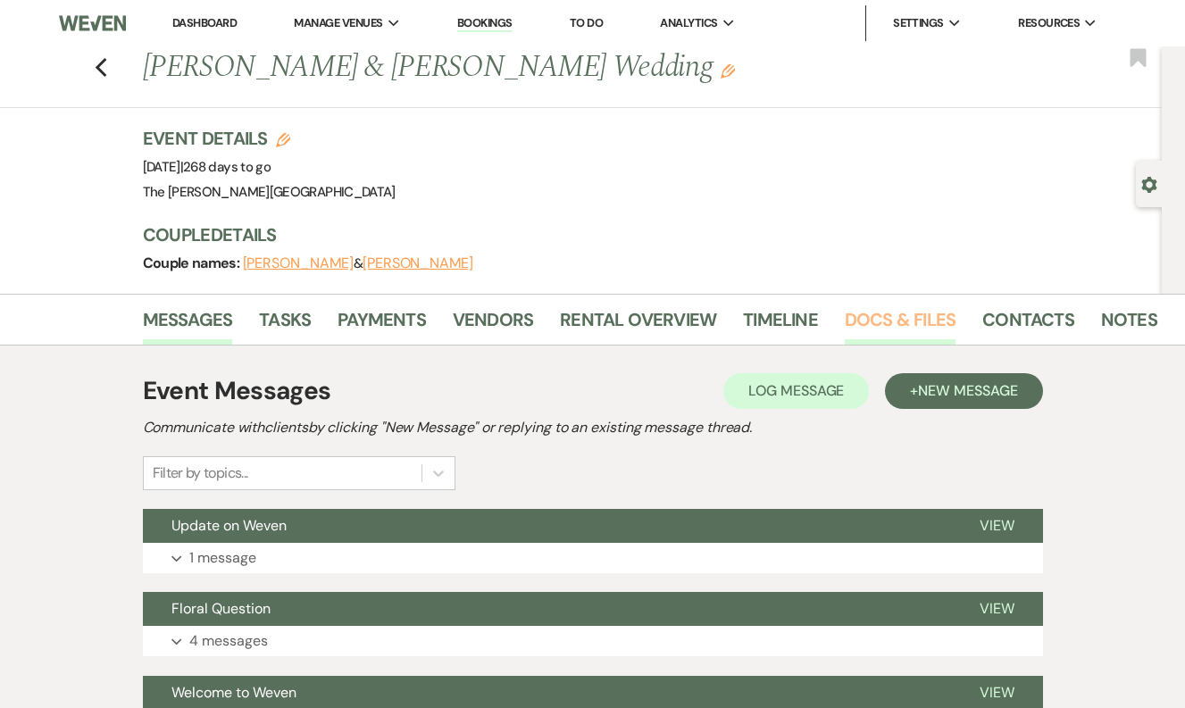
click at [887, 325] on link "Docs & Files" at bounding box center [900, 324] width 111 height 39
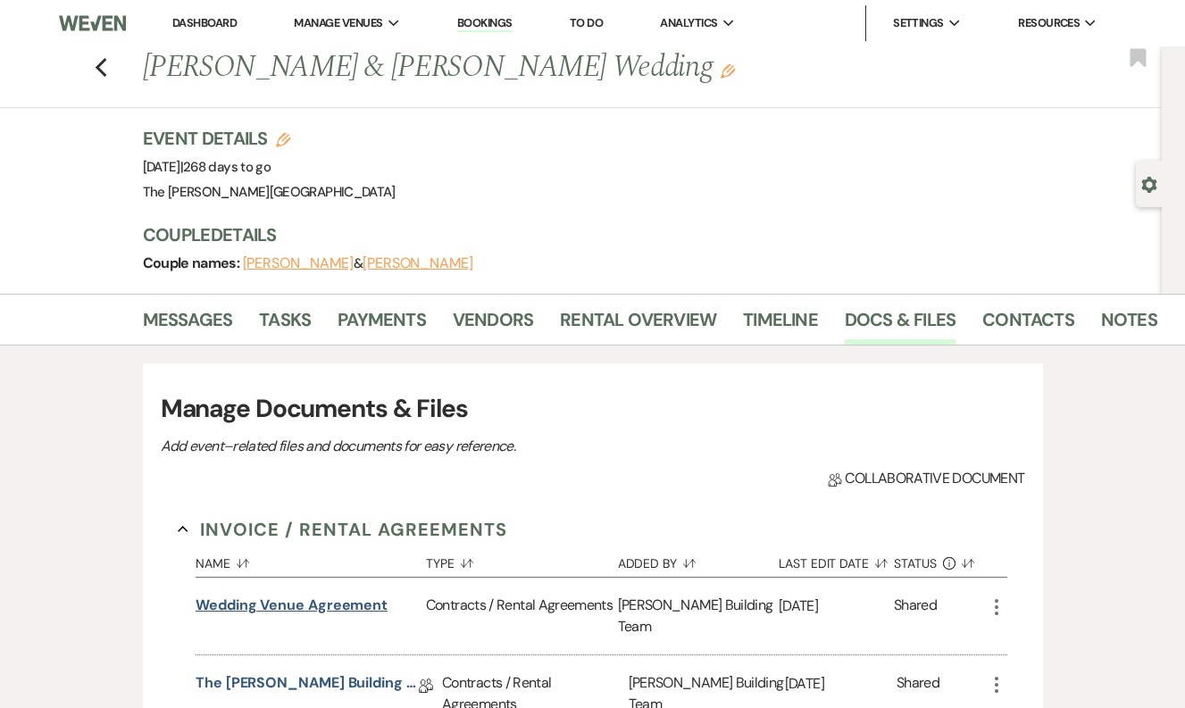
click at [318, 607] on button "Wedding Venue Agreement" at bounding box center [292, 605] width 192 height 21
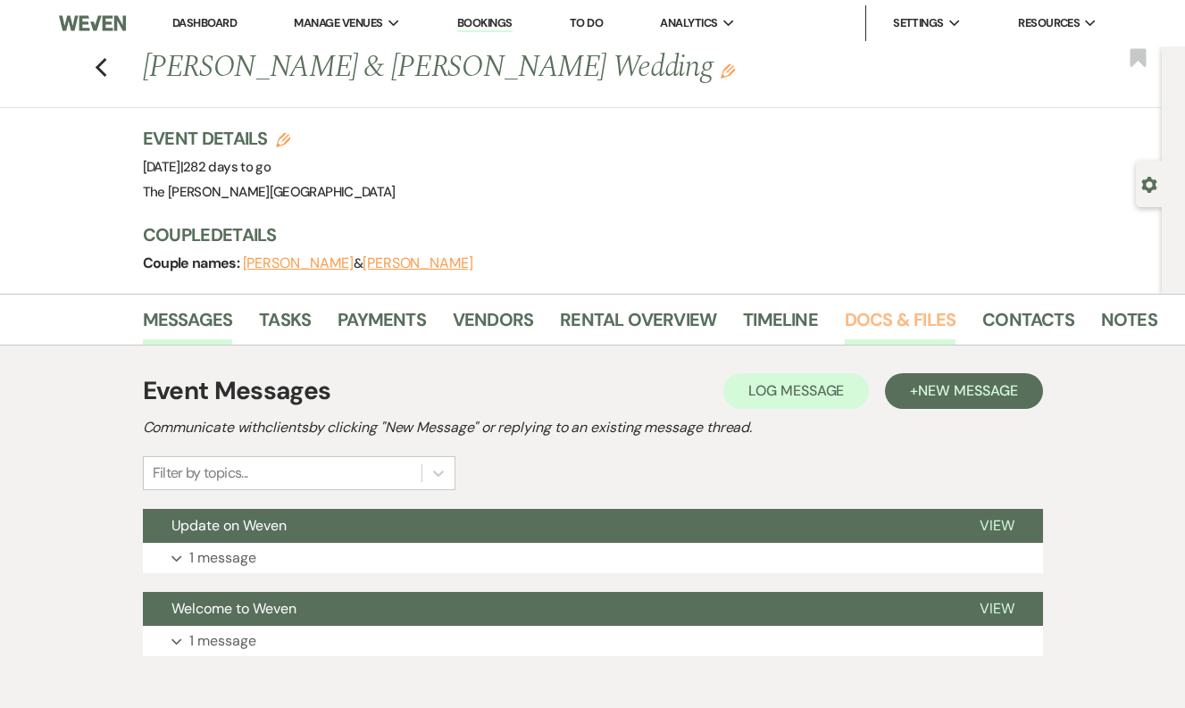
click at [860, 323] on link "Docs & Files" at bounding box center [900, 324] width 111 height 39
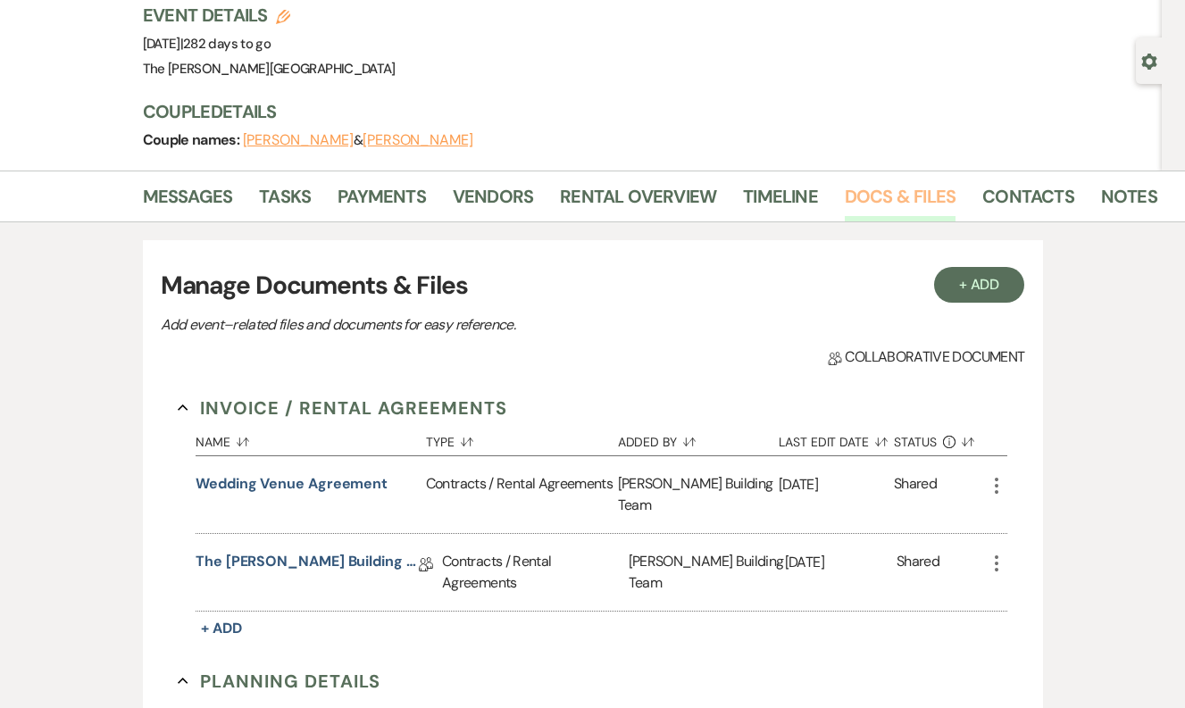
scroll to position [155, 0]
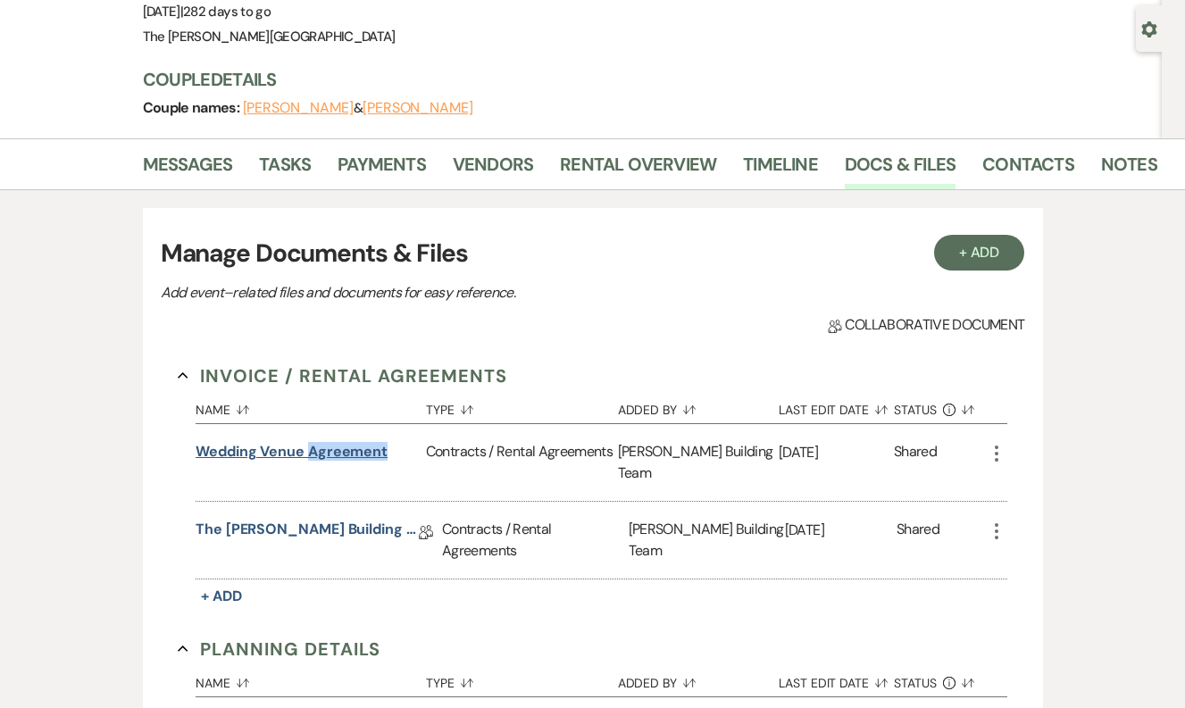
click at [256, 452] on button "Wedding Venue Agreement" at bounding box center [292, 451] width 192 height 21
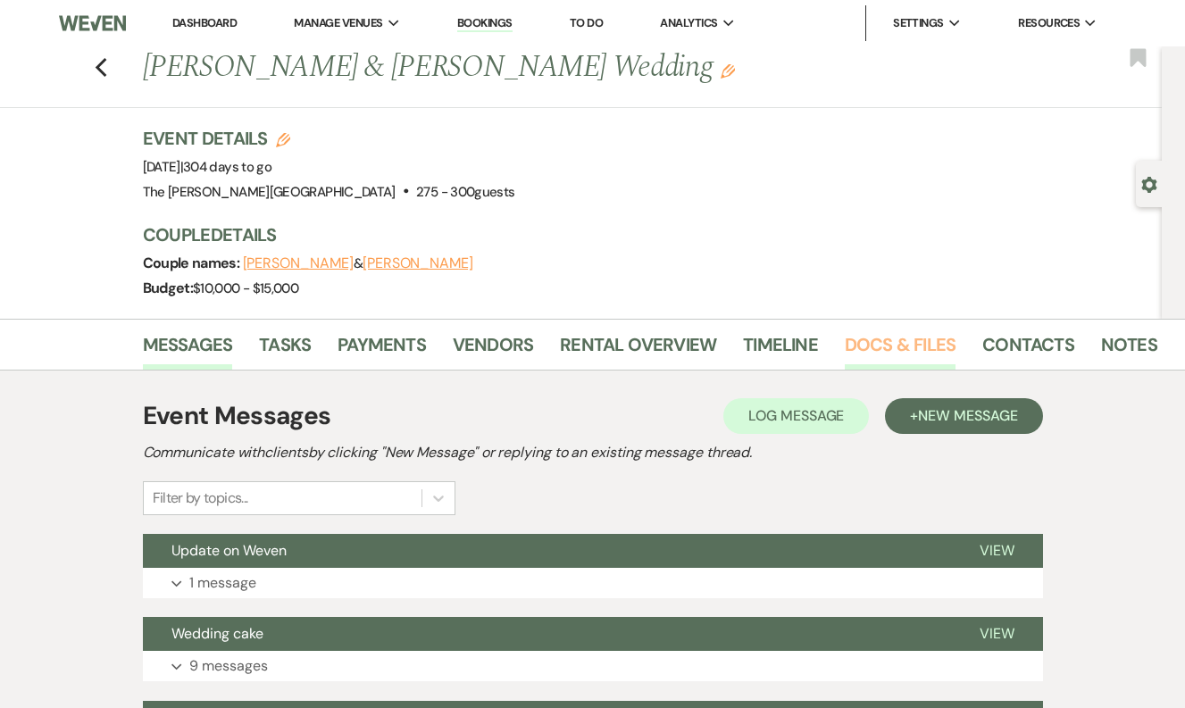
click at [857, 348] on link "Docs & Files" at bounding box center [900, 349] width 111 height 39
